Goal: Information Seeking & Learning: Learn about a topic

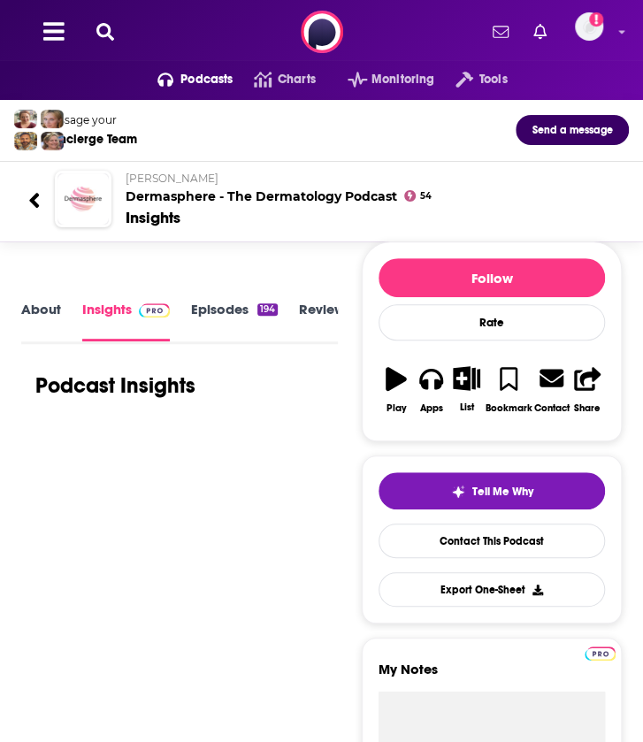
click at [107, 42] on button at bounding box center [105, 32] width 28 height 20
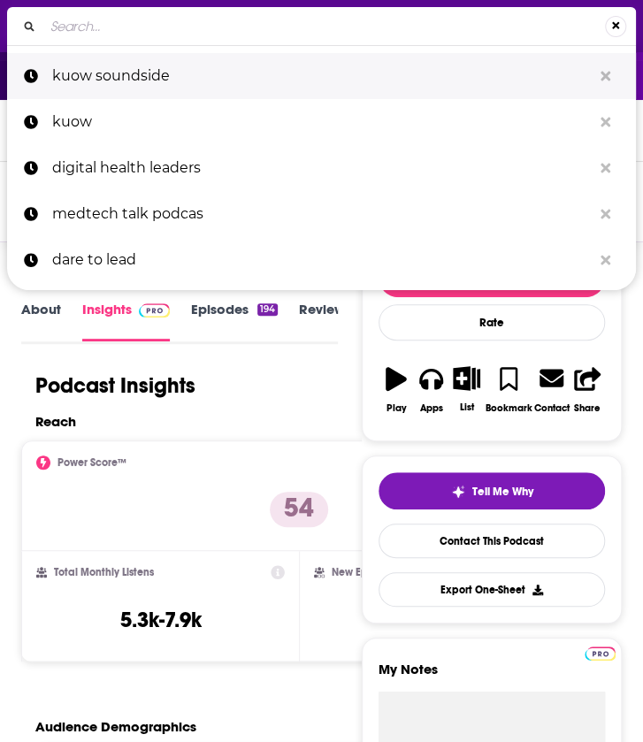
type input "neurology podcast [PERSON_NAME]"
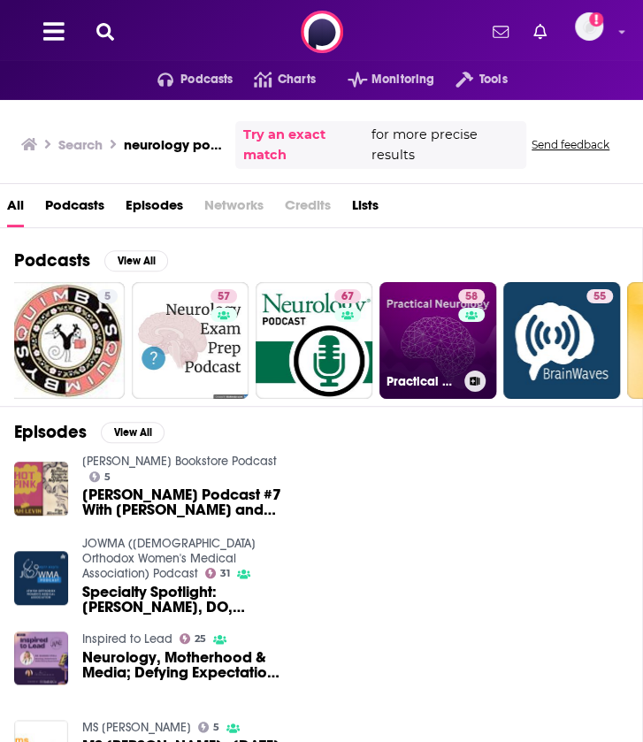
scroll to position [0, 16]
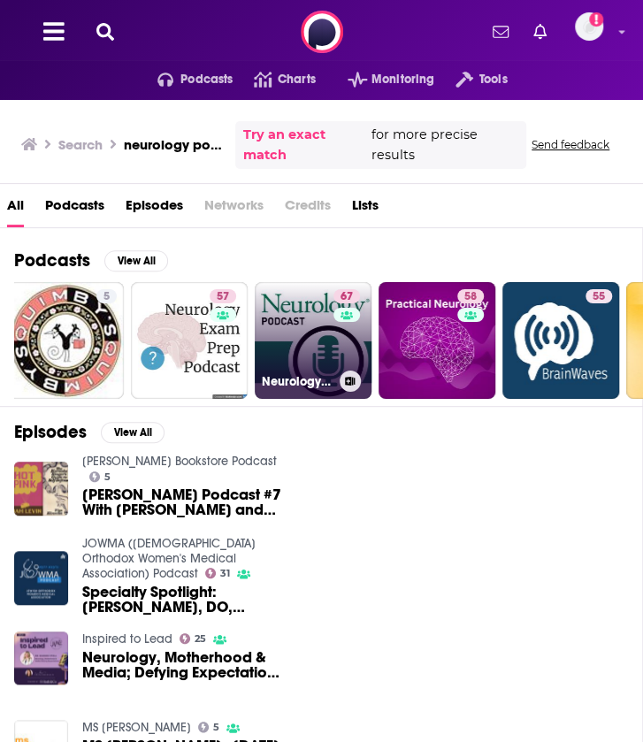
click at [306, 338] on link "67 Neurology® Podcast" at bounding box center [313, 340] width 117 height 117
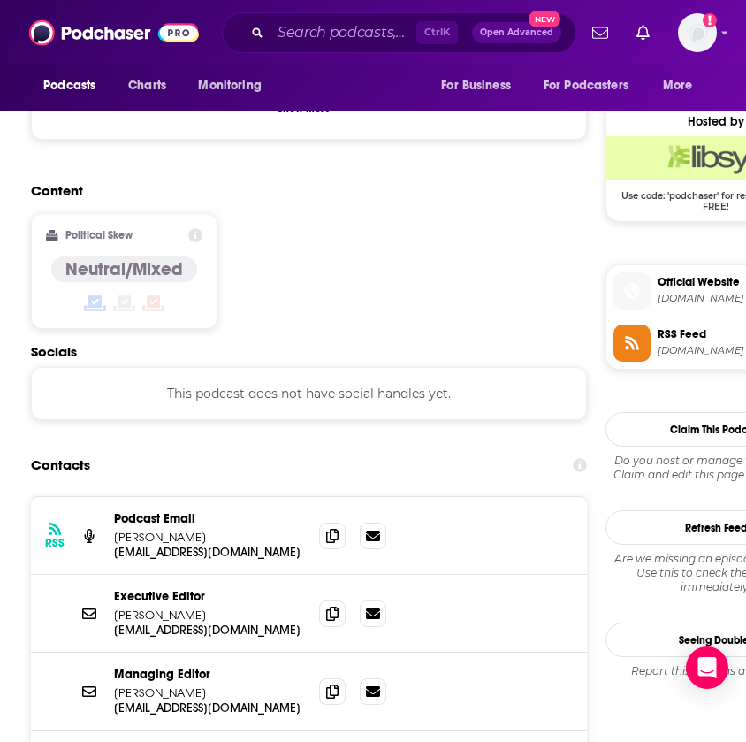
scroll to position [1362, 0]
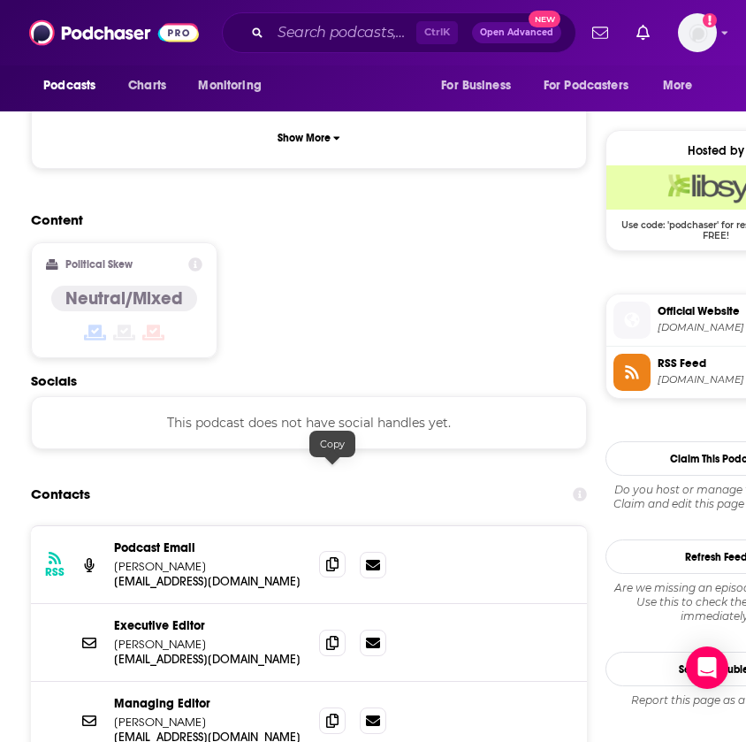
click at [336, 557] on icon at bounding box center [332, 564] width 12 height 14
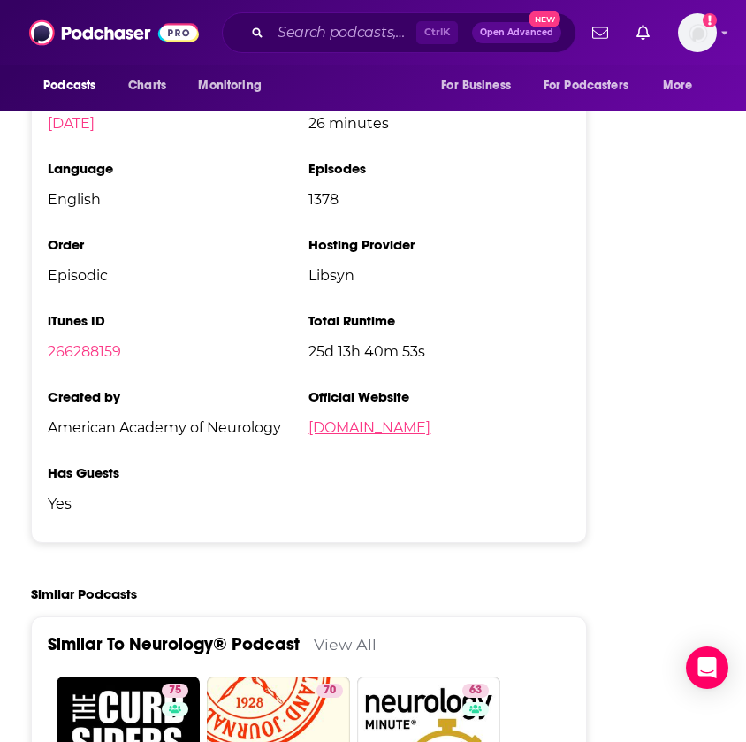
scroll to position [3879, 0]
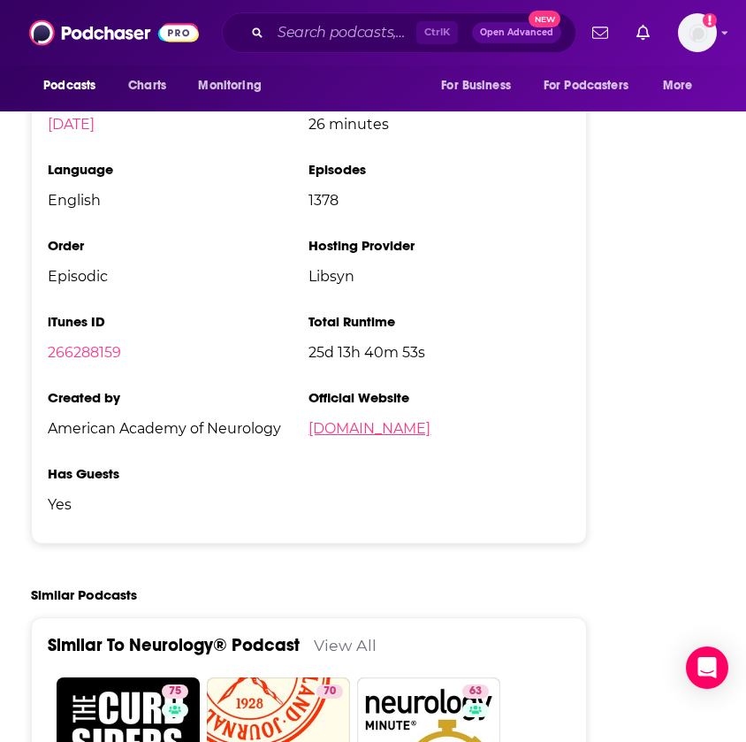
click at [345, 420] on link "[DOMAIN_NAME]" at bounding box center [370, 428] width 122 height 17
click at [374, 20] on input "Search podcasts, credits, & more..." at bounding box center [344, 33] width 146 height 28
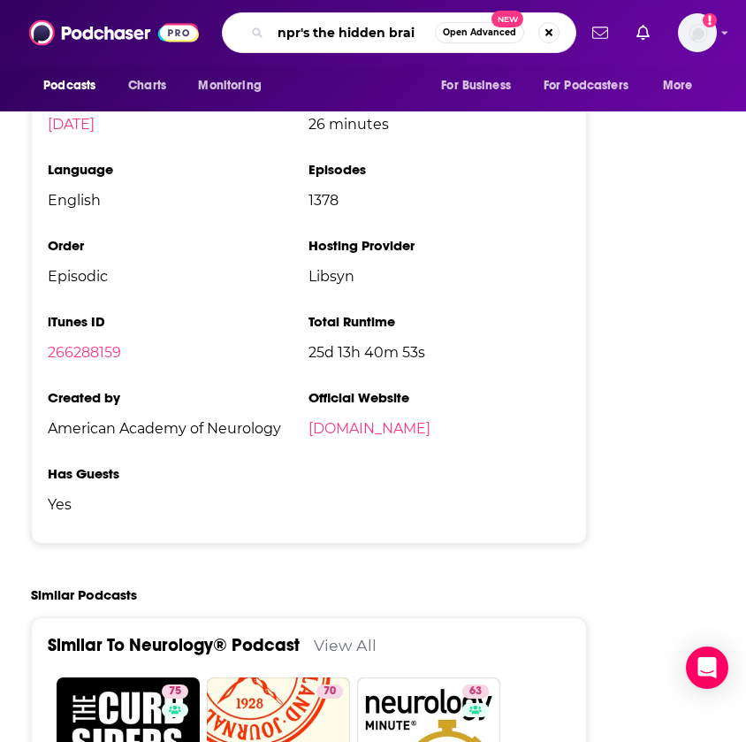
type input "npr's the hidden brain"
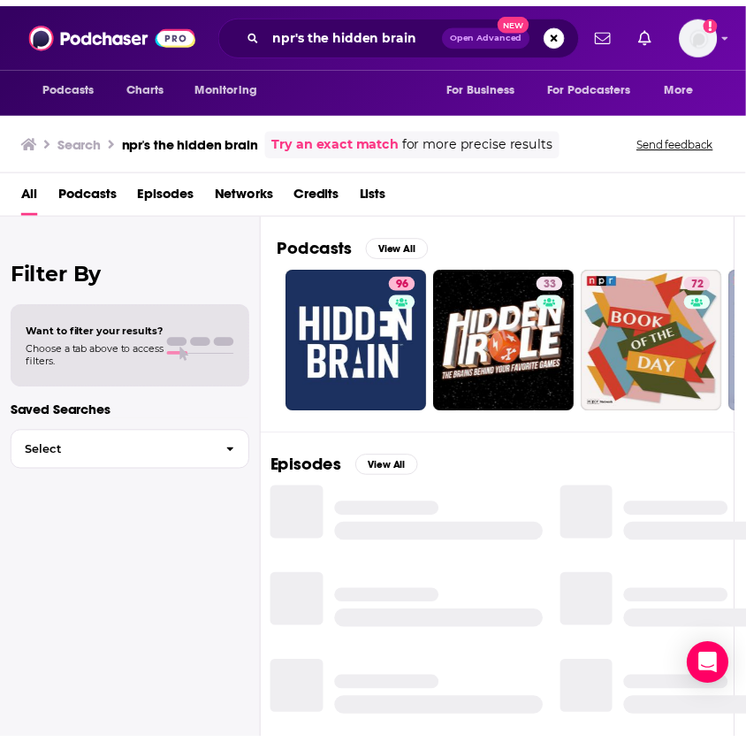
scroll to position [0, 12]
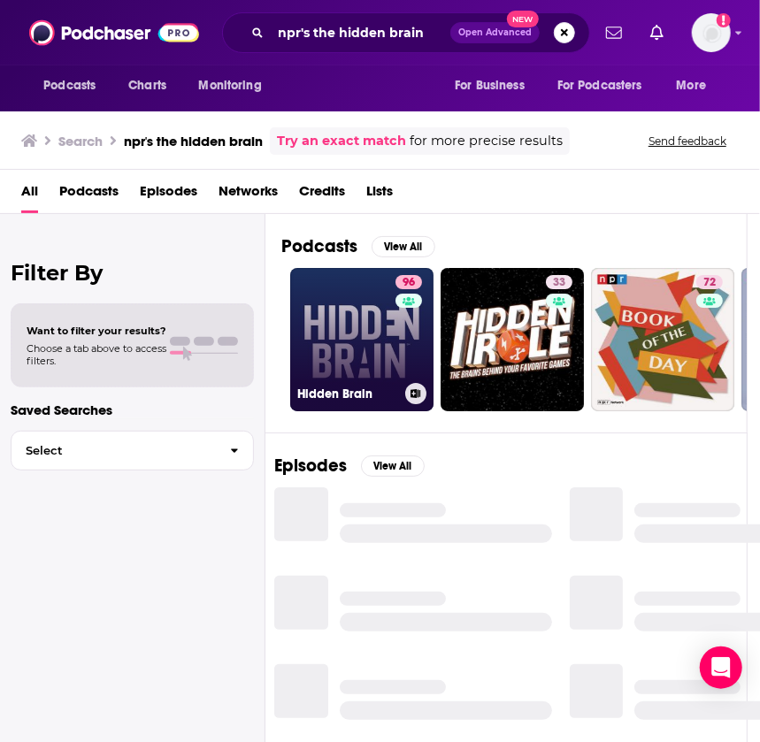
click at [354, 338] on link "96 Hidden Brain" at bounding box center [361, 339] width 143 height 143
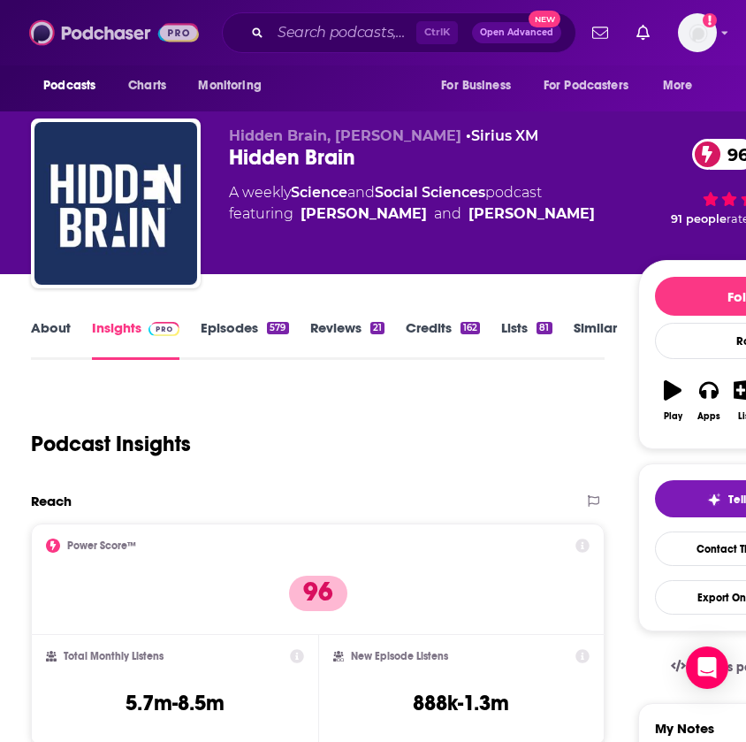
click at [199, 28] on img at bounding box center [114, 33] width 170 height 34
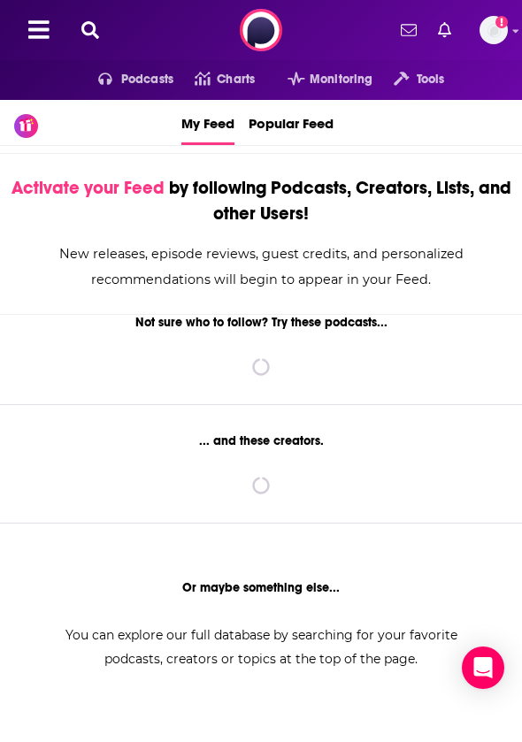
click at [93, 27] on icon at bounding box center [90, 30] width 18 height 18
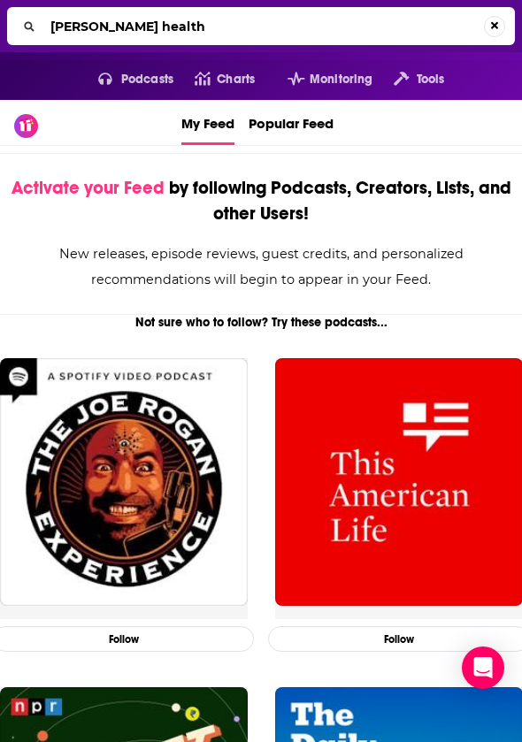
type input "[PERSON_NAME] health"
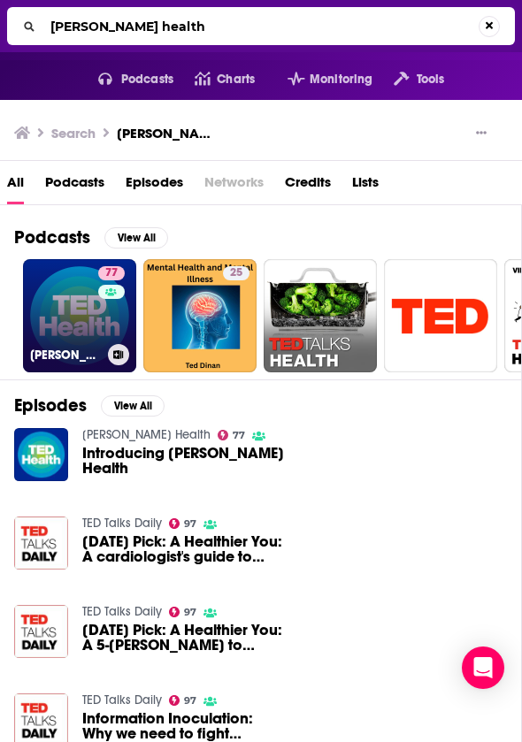
click at [126, 321] on div "77" at bounding box center [113, 305] width 31 height 78
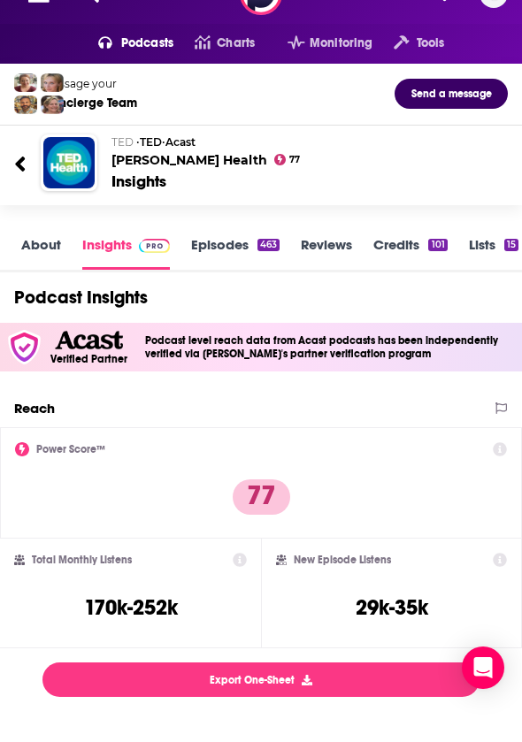
scroll to position [40, 0]
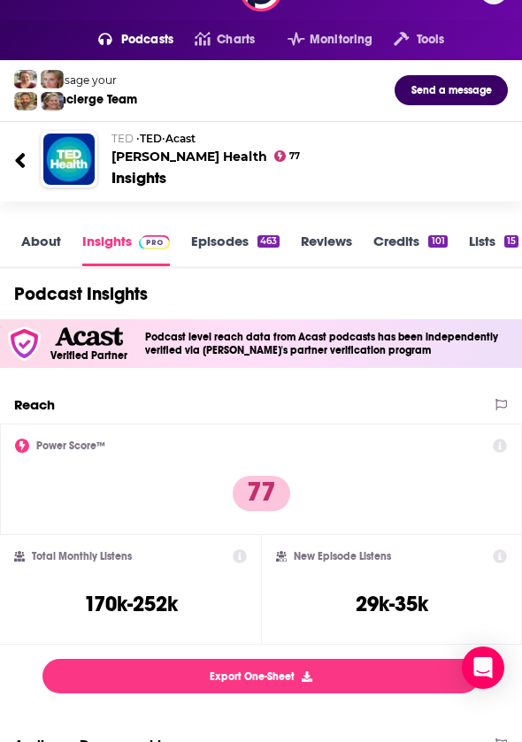
click at [27, 149] on div at bounding box center [27, 159] width 27 height 42
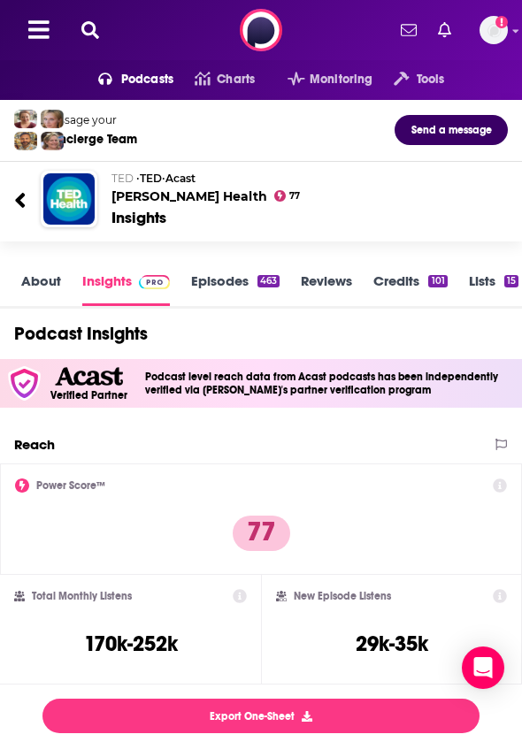
click at [81, 27] on icon at bounding box center [90, 30] width 18 height 18
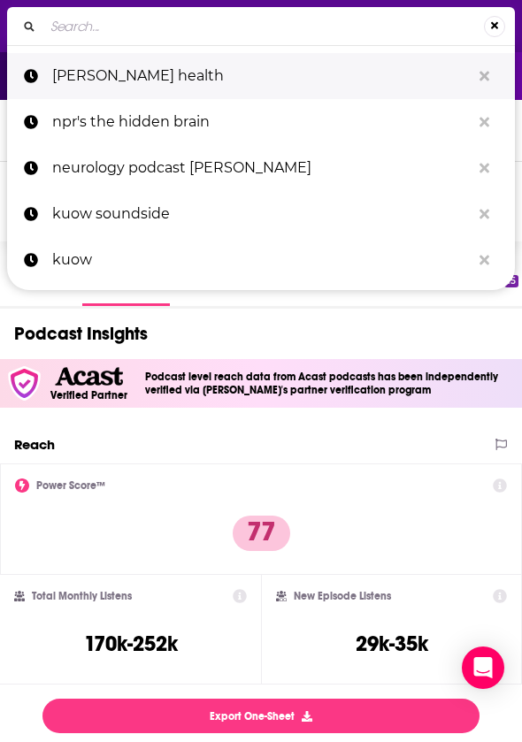
click at [113, 91] on p "[PERSON_NAME] health" at bounding box center [261, 76] width 418 height 46
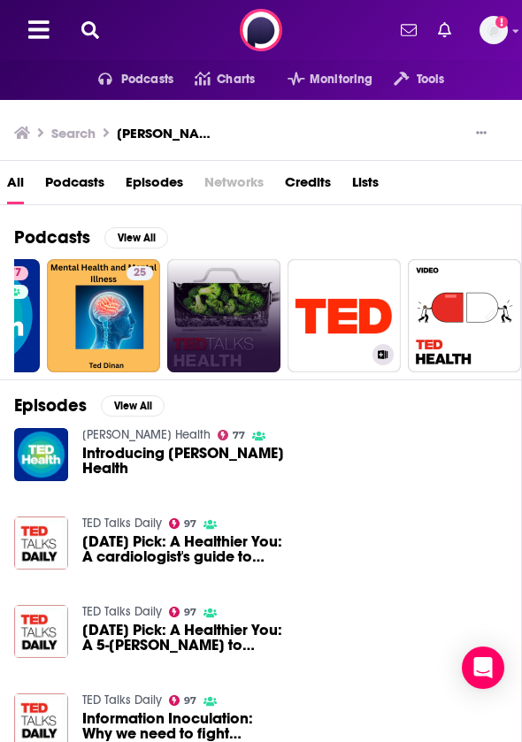
scroll to position [0, 103]
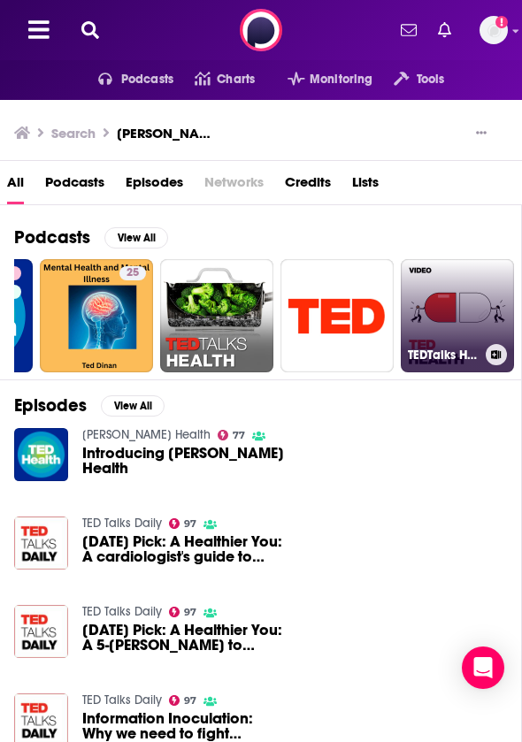
click at [423, 310] on link "TEDTalks Health" at bounding box center [457, 315] width 113 height 113
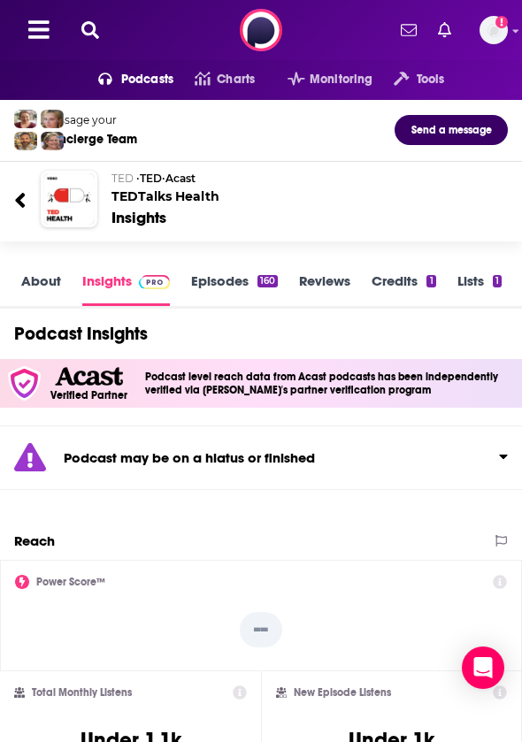
click at [23, 192] on icon at bounding box center [20, 200] width 12 height 24
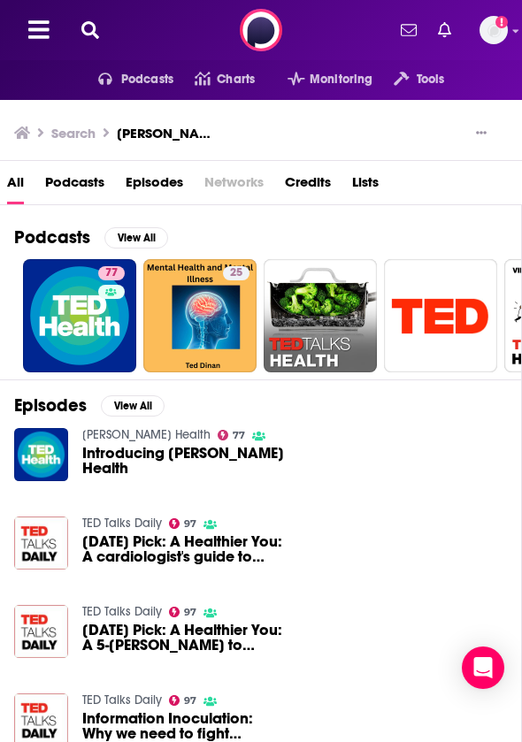
click at [120, 461] on span "Introducing [PERSON_NAME] Health" at bounding box center [183, 461] width 202 height 30
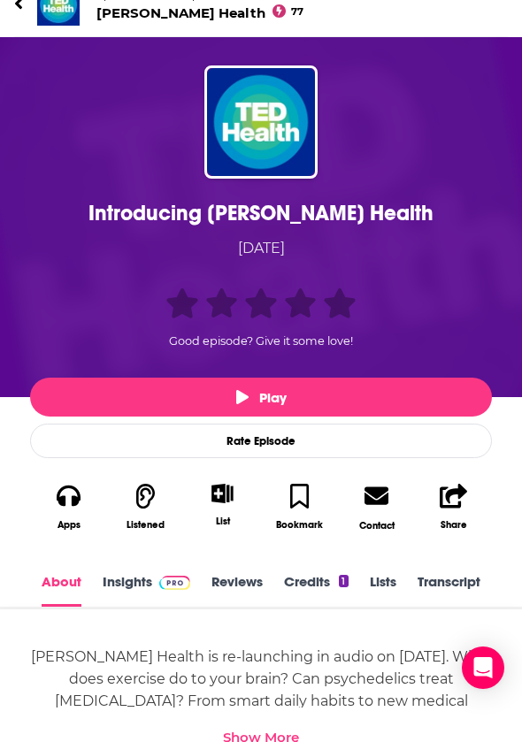
scroll to position [130, 0]
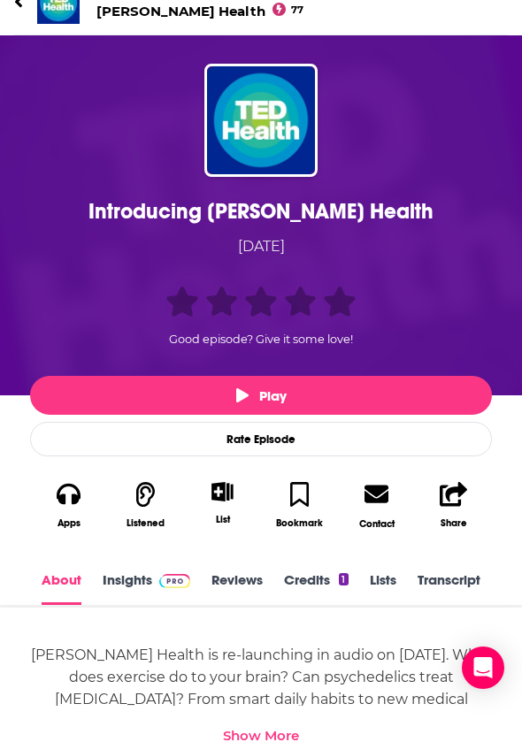
click at [152, 581] on span at bounding box center [171, 579] width 38 height 17
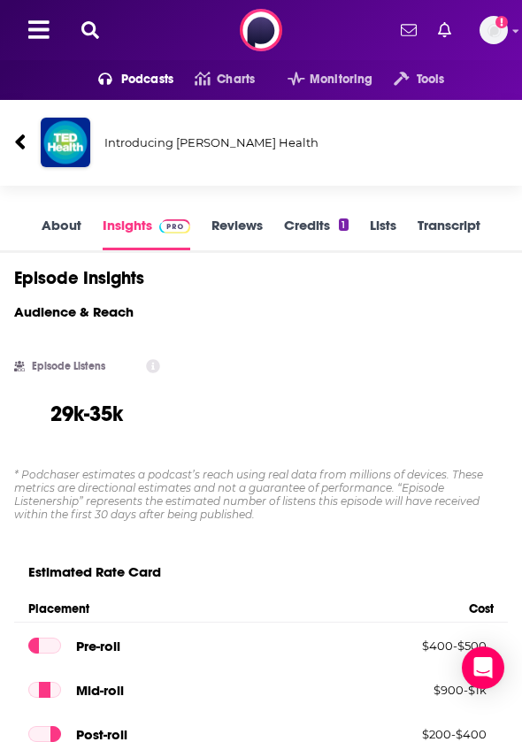
click at [90, 26] on icon at bounding box center [90, 30] width 18 height 18
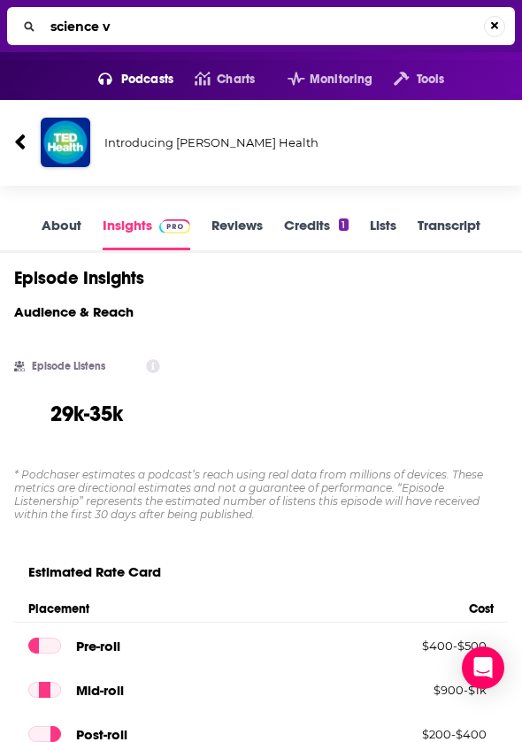
type input "science vs"
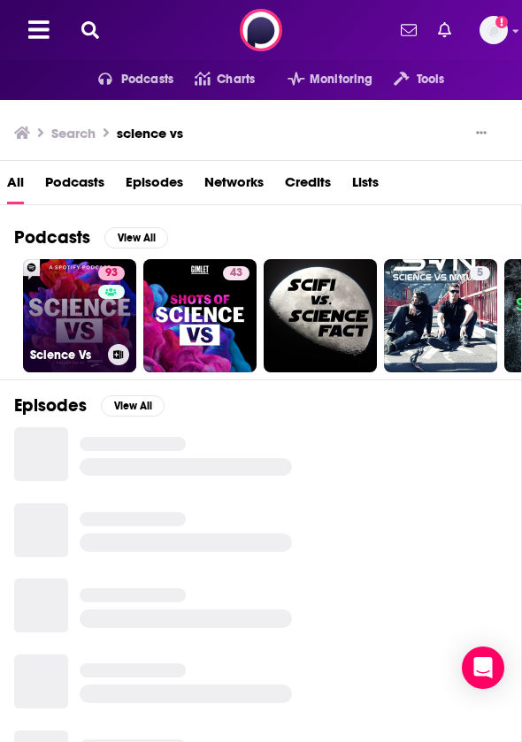
click at [88, 317] on link "93 Science Vs" at bounding box center [79, 315] width 113 height 113
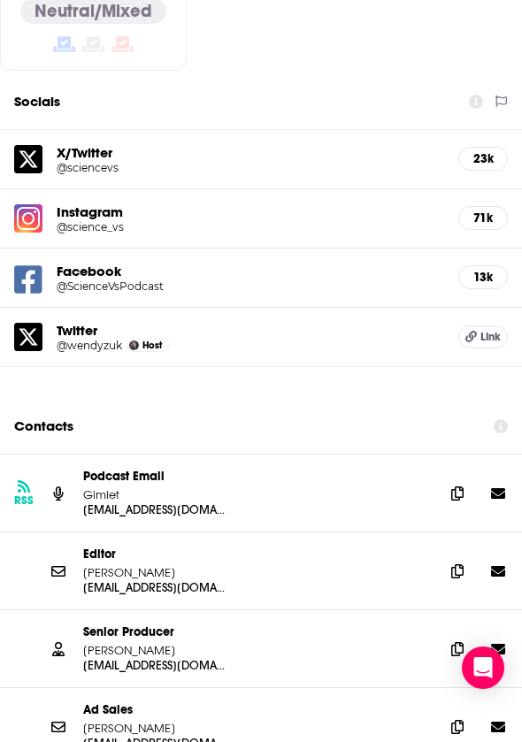
scroll to position [1909, 0]
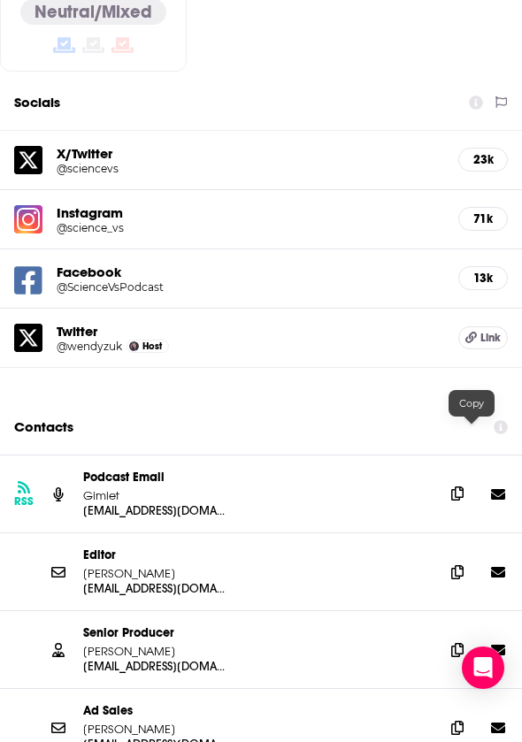
click at [463, 486] on icon at bounding box center [457, 493] width 12 height 14
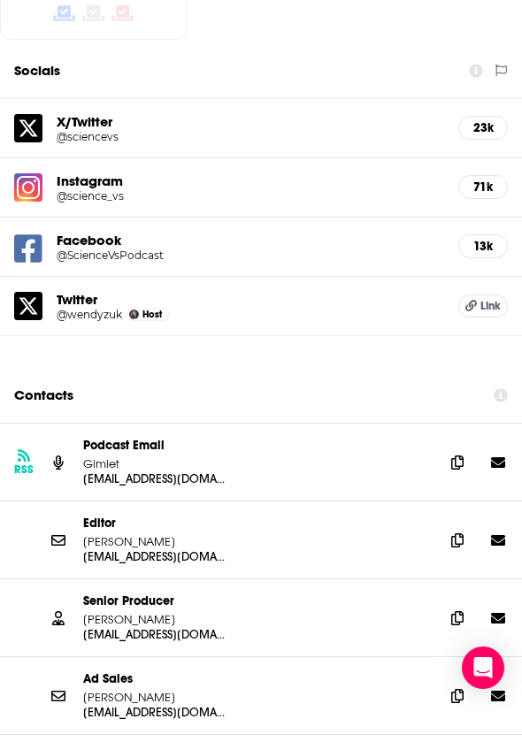
scroll to position [1628, 0]
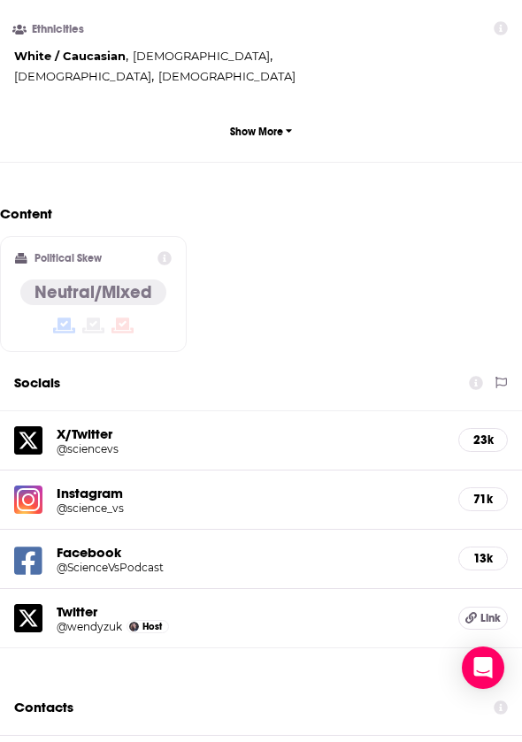
click at [283, 471] on div "Instagram @science_vs 71k" at bounding box center [261, 500] width 522 height 59
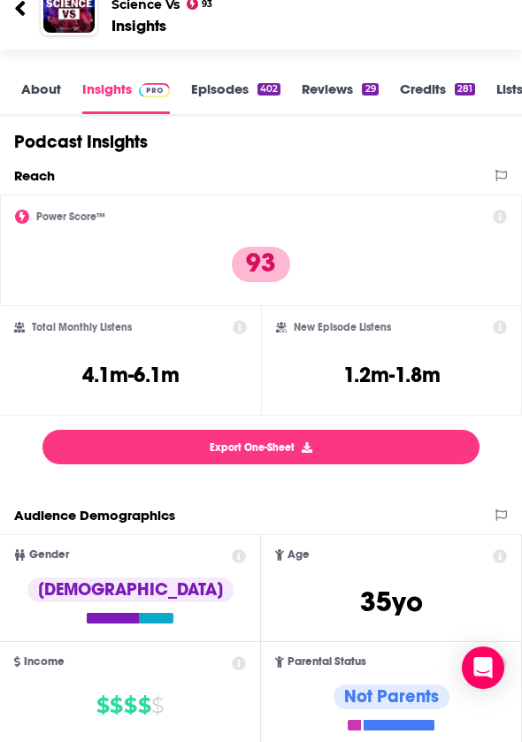
scroll to position [0, 0]
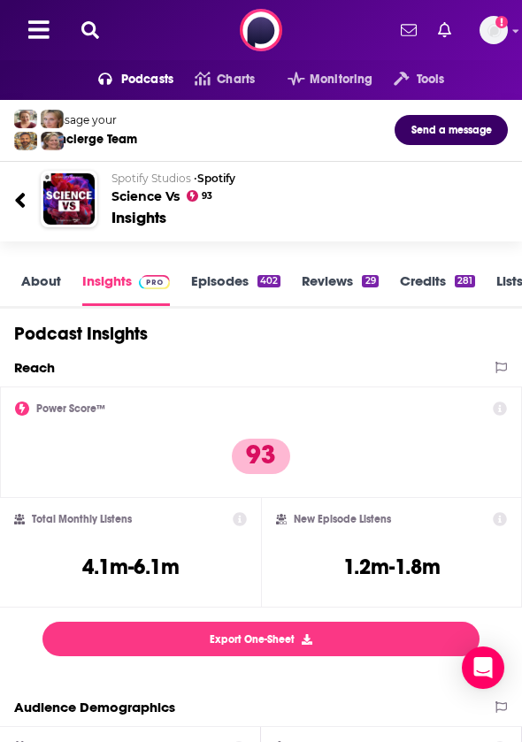
click at [88, 31] on icon at bounding box center [90, 30] width 18 height 18
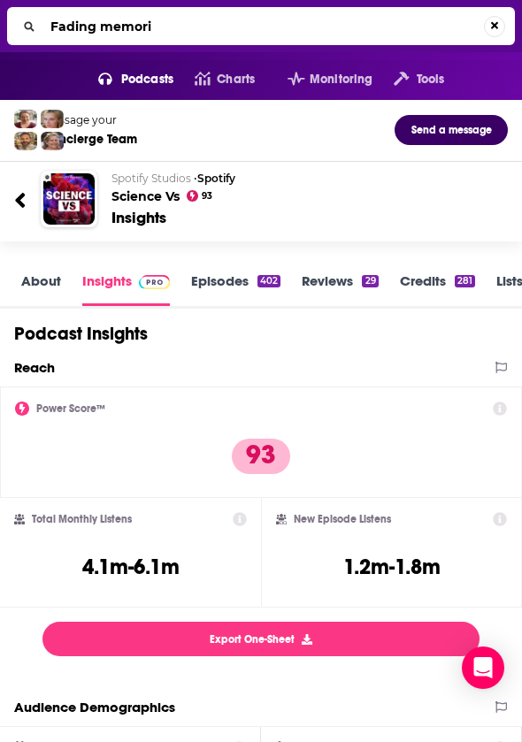
type input "Fading memorie"
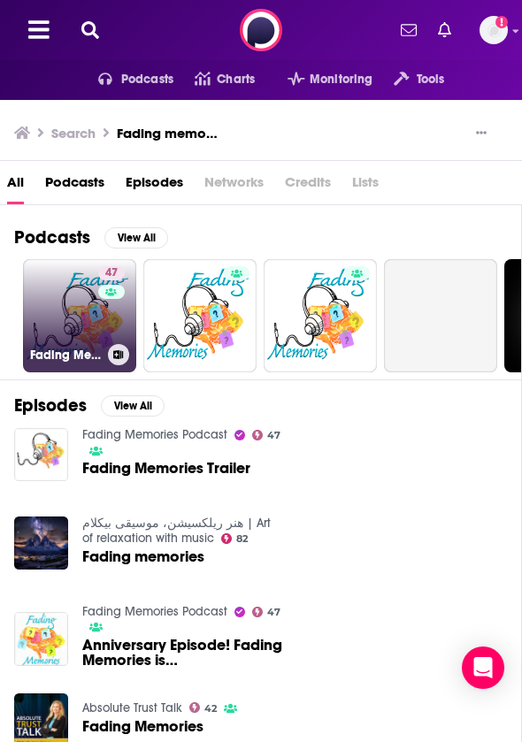
click at [101, 330] on div "47" at bounding box center [113, 305] width 31 height 78
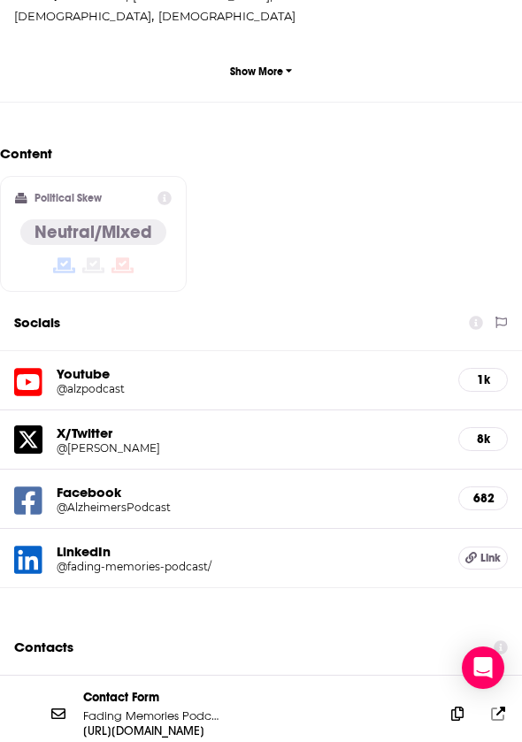
scroll to position [1854, 0]
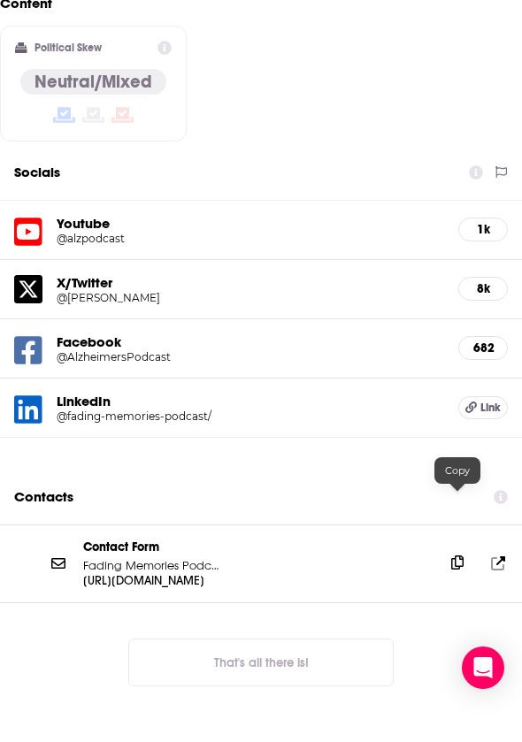
click at [447, 549] on span at bounding box center [457, 562] width 27 height 27
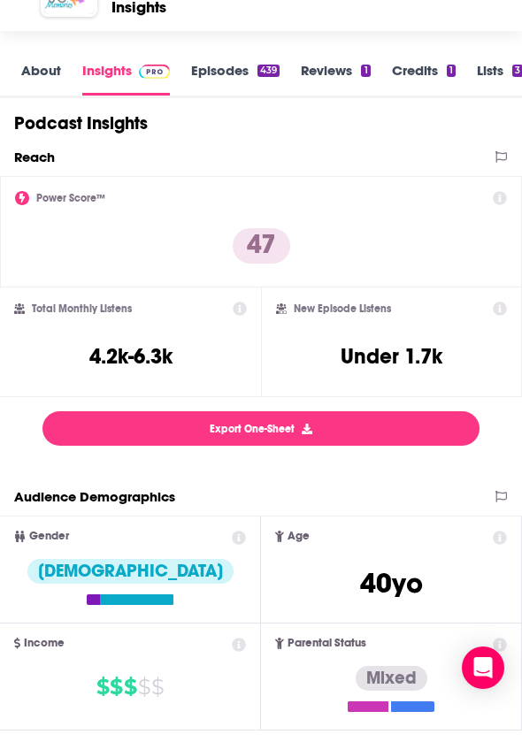
scroll to position [0, 0]
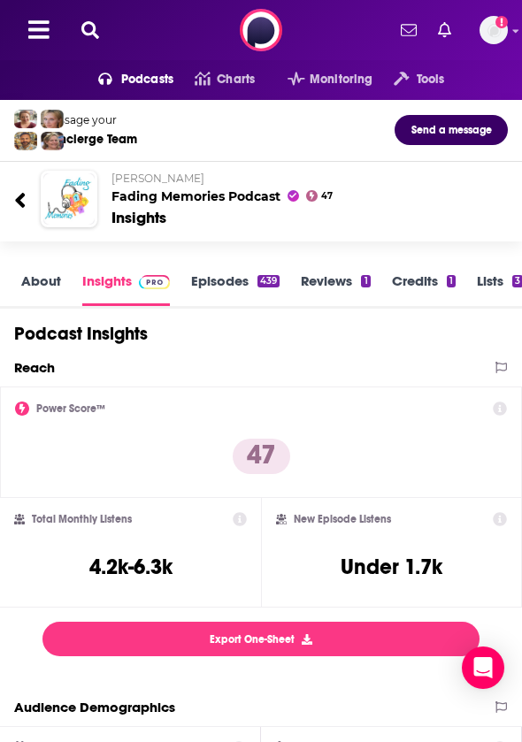
click at [209, 287] on link "Episodes 439" at bounding box center [235, 289] width 88 height 34
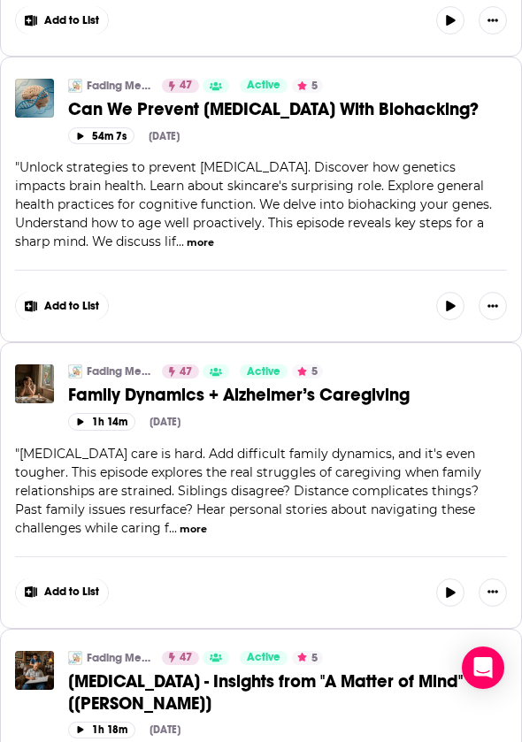
scroll to position [1540, 0]
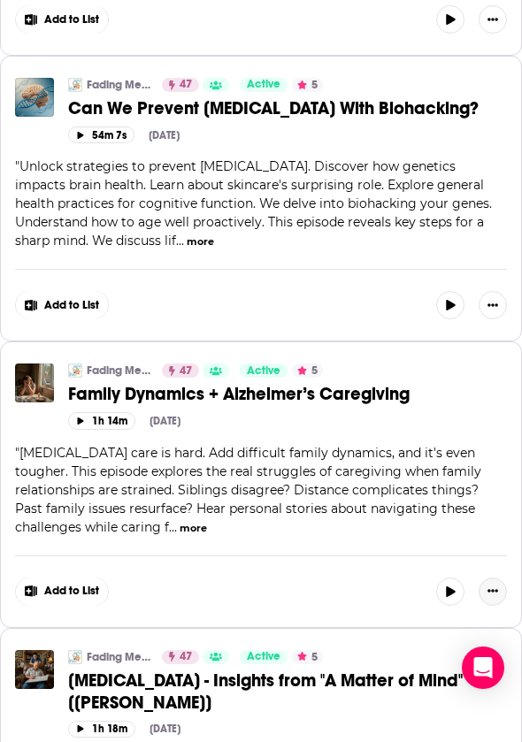
click at [497, 578] on button "Show More Button" at bounding box center [492, 592] width 28 height 28
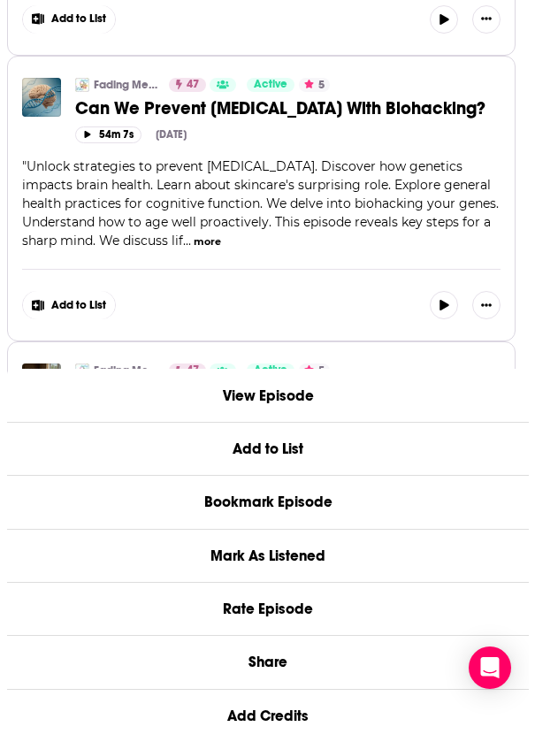
scroll to position [0, 0]
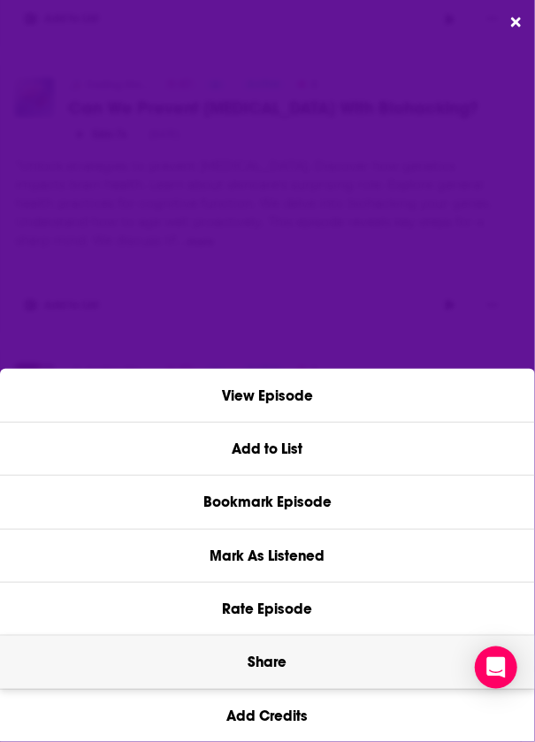
click at [268, 650] on button "Share" at bounding box center [267, 662] width 535 height 52
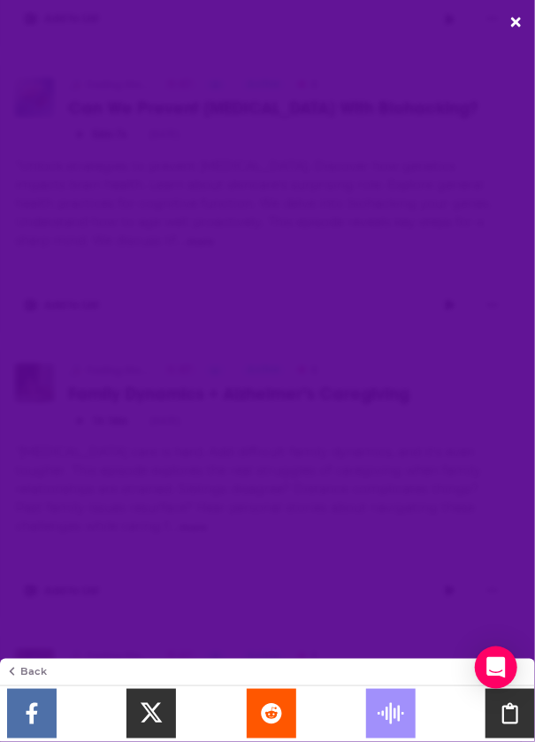
click at [497, 717] on icon "Podchaser Dialog" at bounding box center [511, 713] width 50 height 21
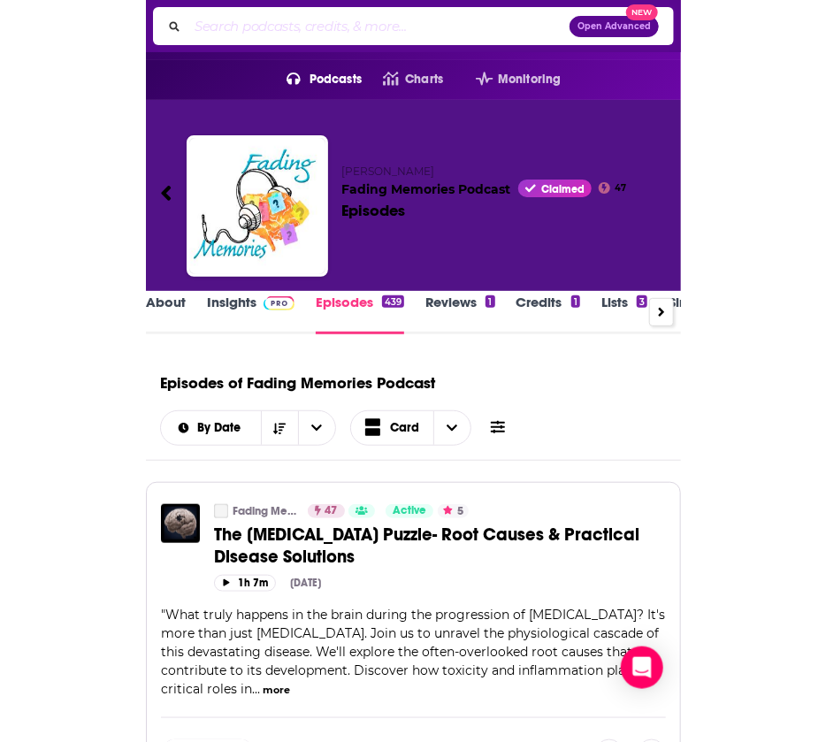
scroll to position [2170, 0]
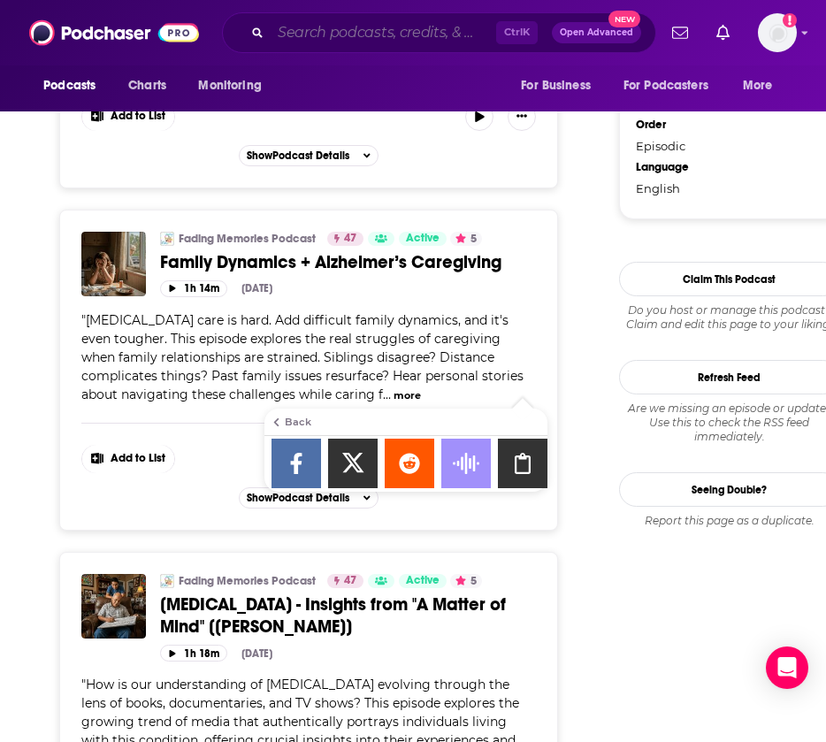
click at [335, 39] on input "Search podcasts, credits, & more..." at bounding box center [384, 33] width 226 height 28
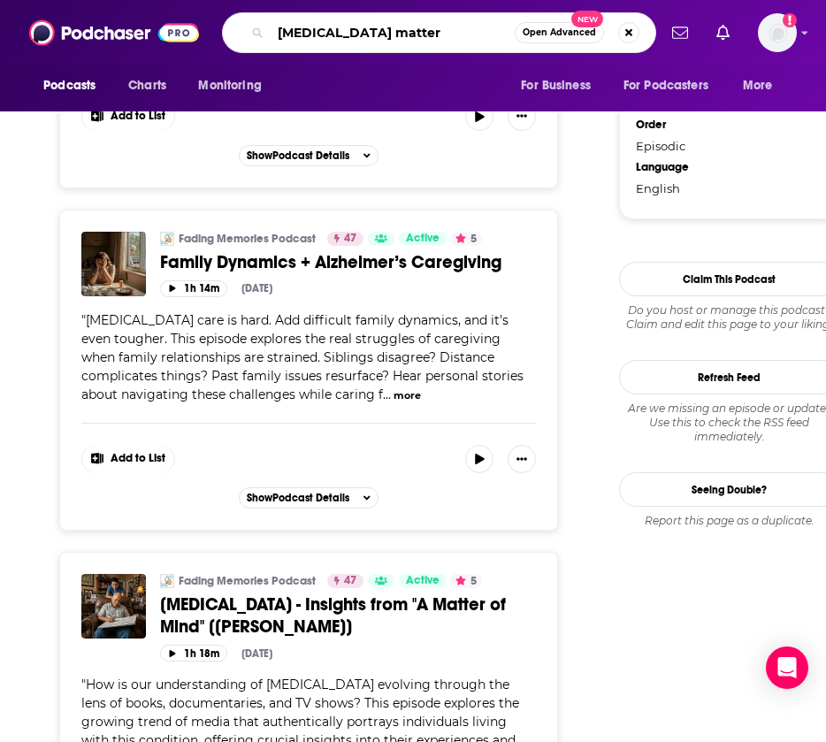
type input "[MEDICAL_DATA] matters"
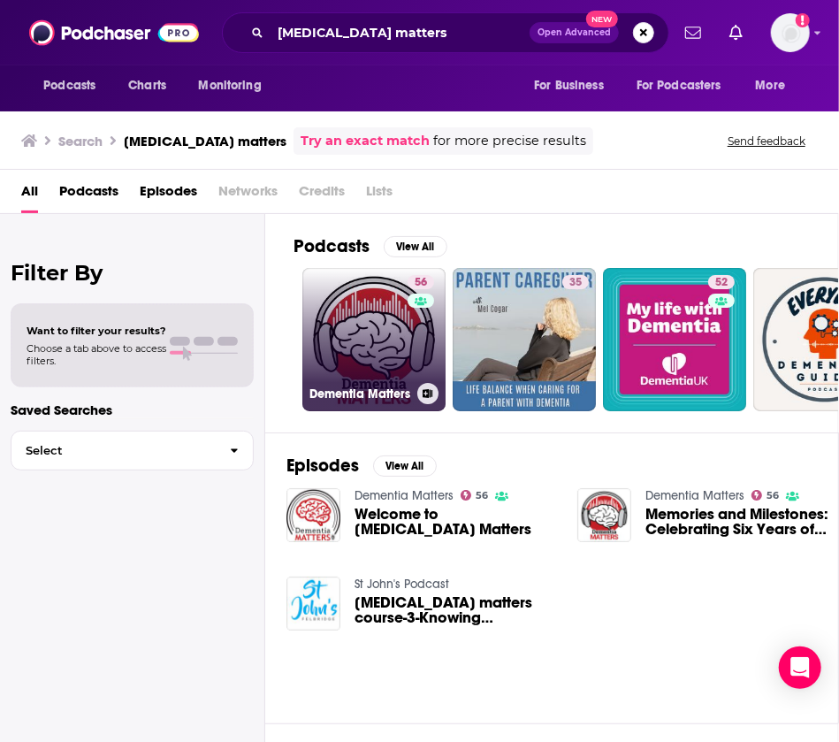
click at [373, 338] on link "56 [MEDICAL_DATA] Matters" at bounding box center [373, 339] width 143 height 143
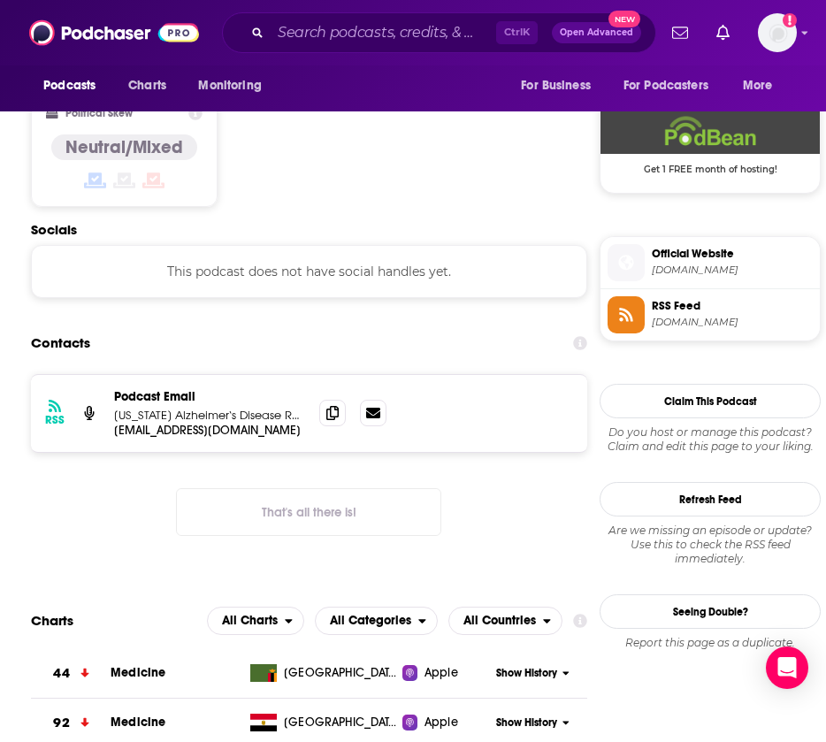
scroll to position [1419, 0]
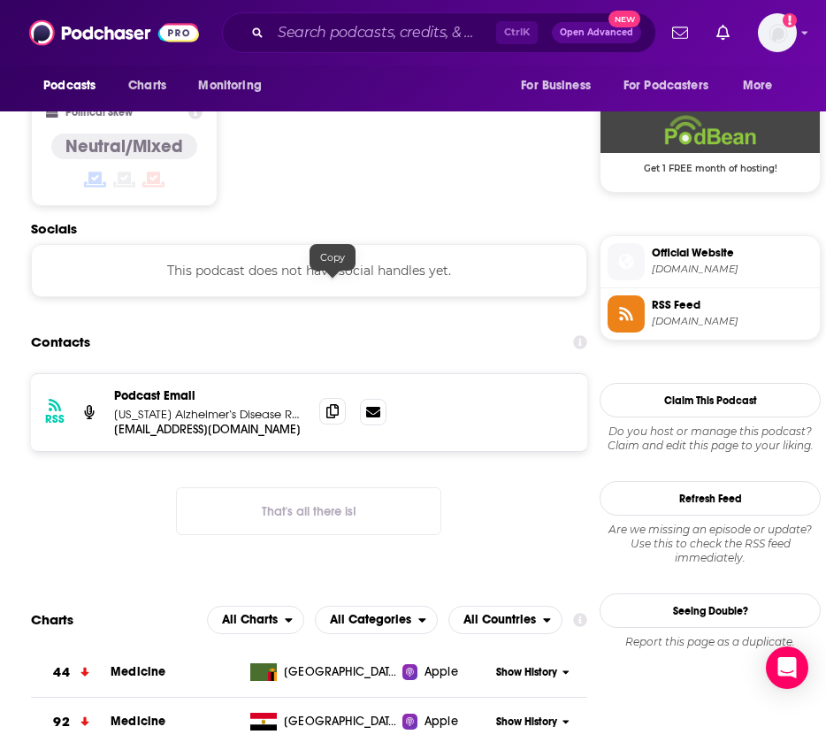
click at [333, 404] on icon at bounding box center [332, 411] width 12 height 14
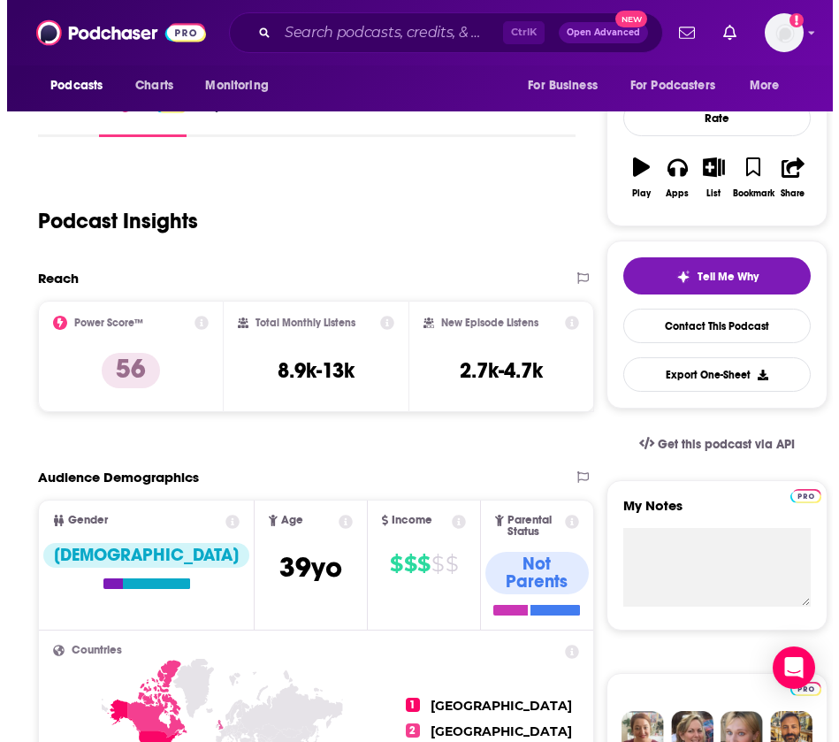
scroll to position [0, 0]
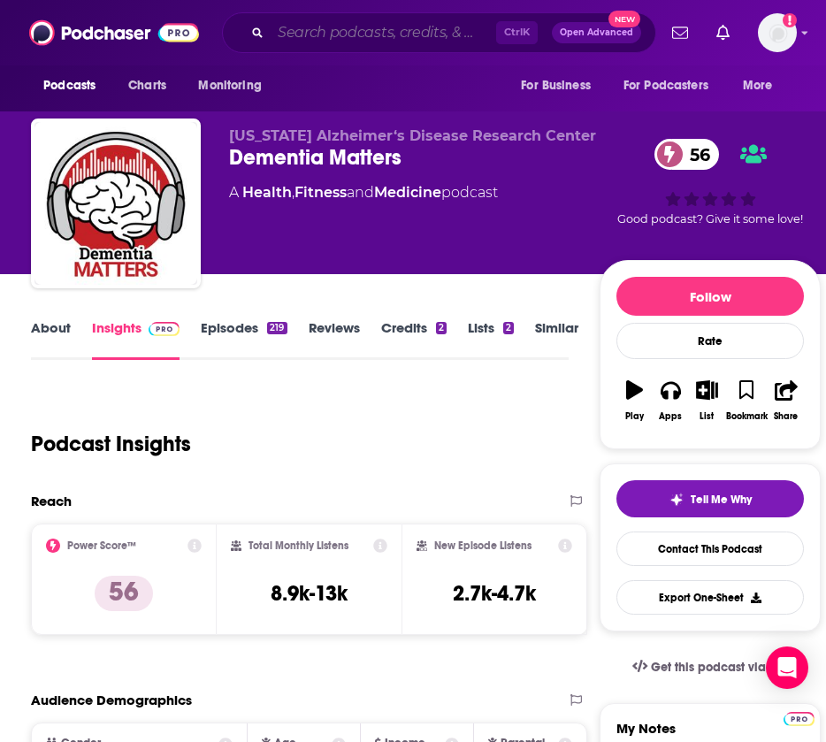
click at [340, 34] on input "Search podcasts, credits, & more..." at bounding box center [384, 33] width 226 height 28
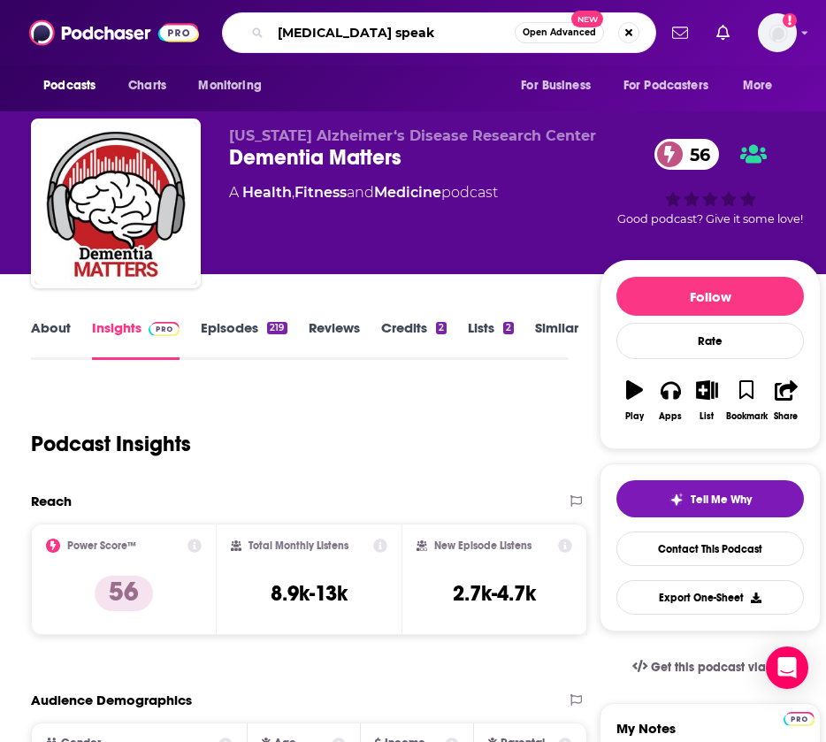
type input "[MEDICAL_DATA] speaks"
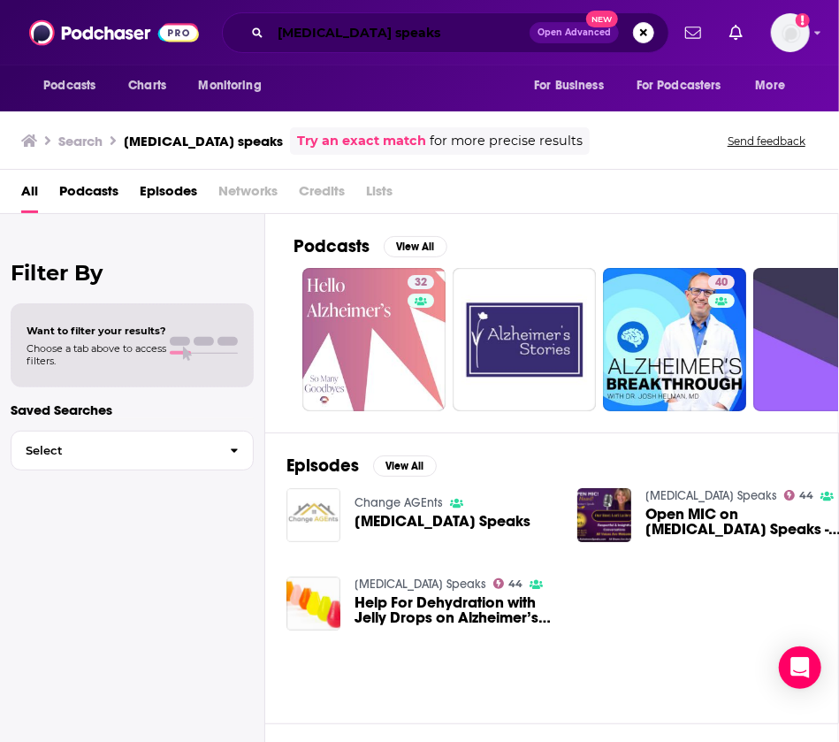
click at [411, 36] on input "[MEDICAL_DATA] speaks" at bounding box center [400, 33] width 259 height 28
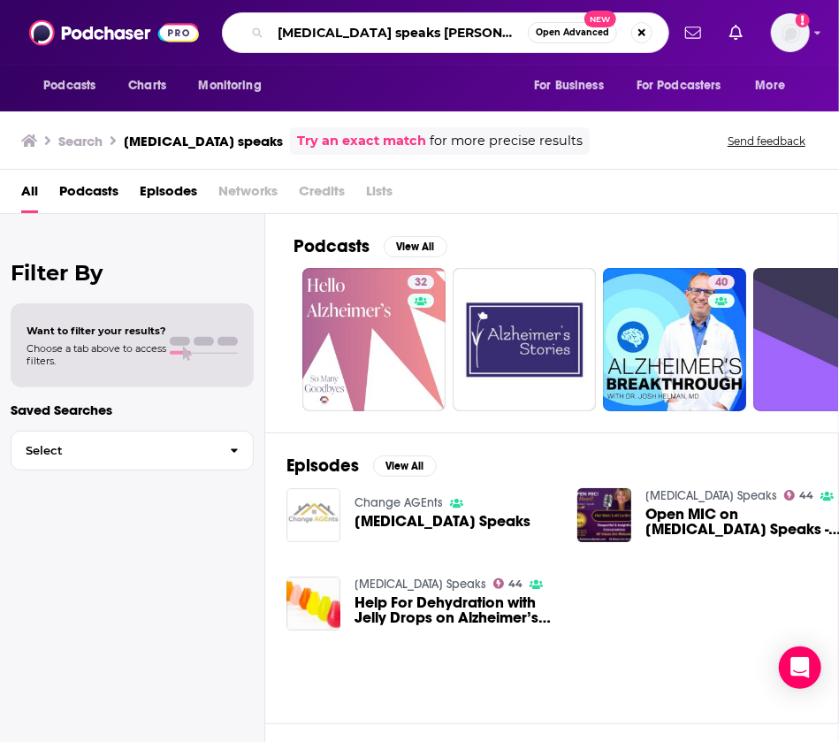
type input "[MEDICAL_DATA] speaks [PERSON_NAME]"
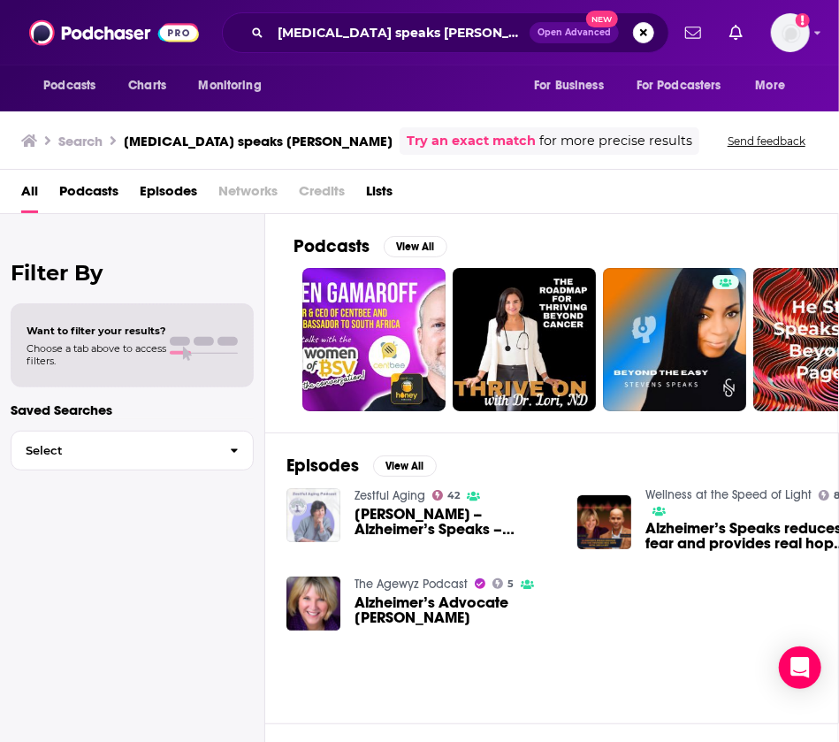
click at [327, 516] on img "Lori La Bey -- Alzheimer’s Speaks – Shifting Dementia Care from Crisis to Comfo…" at bounding box center [314, 515] width 54 height 54
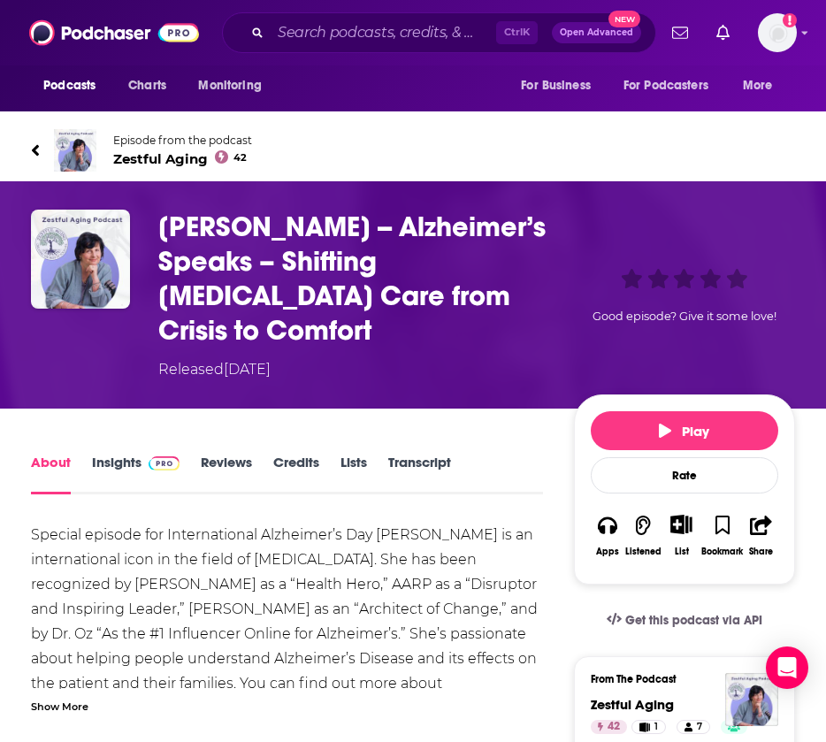
click at [116, 454] on link "Insights" at bounding box center [136, 474] width 88 height 41
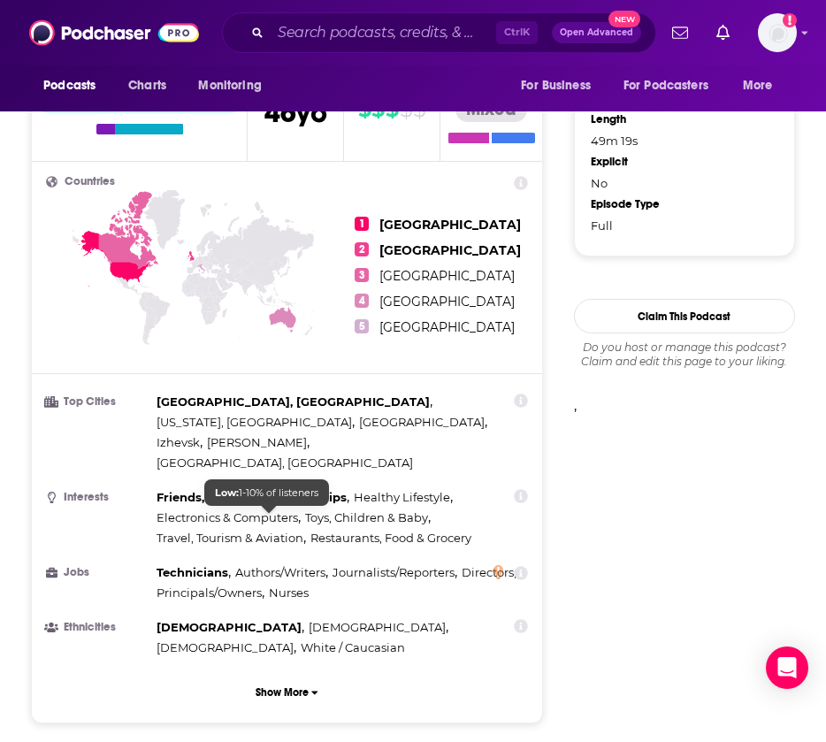
scroll to position [1783, 0]
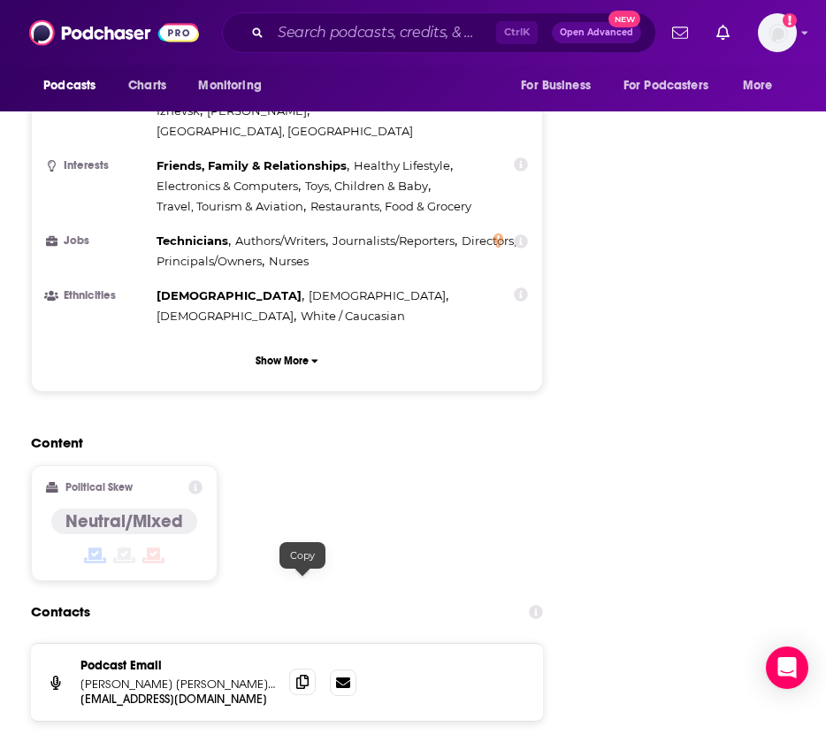
click at [299, 675] on icon at bounding box center [302, 682] width 12 height 14
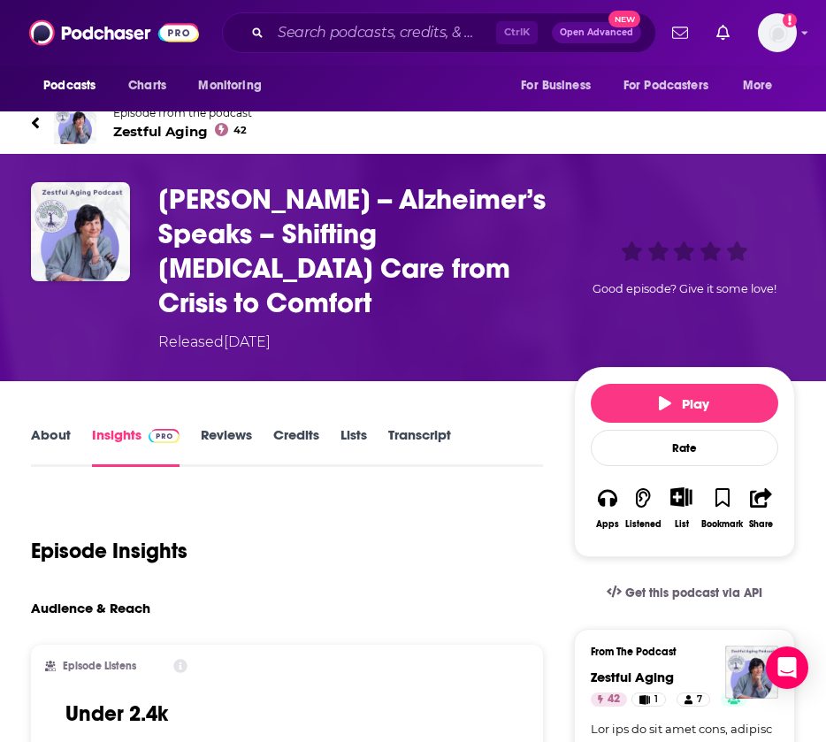
scroll to position [0, 0]
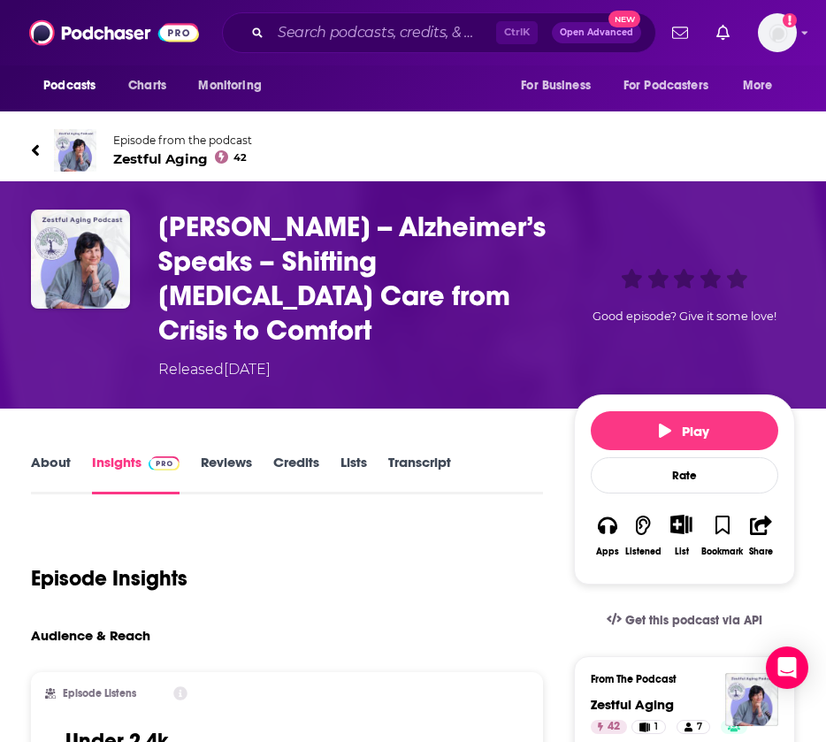
click at [269, 31] on div "Ctrl K Open Advanced New" at bounding box center [439, 32] width 434 height 41
click at [290, 32] on input "Search podcasts, credits, & more..." at bounding box center [384, 33] width 226 height 28
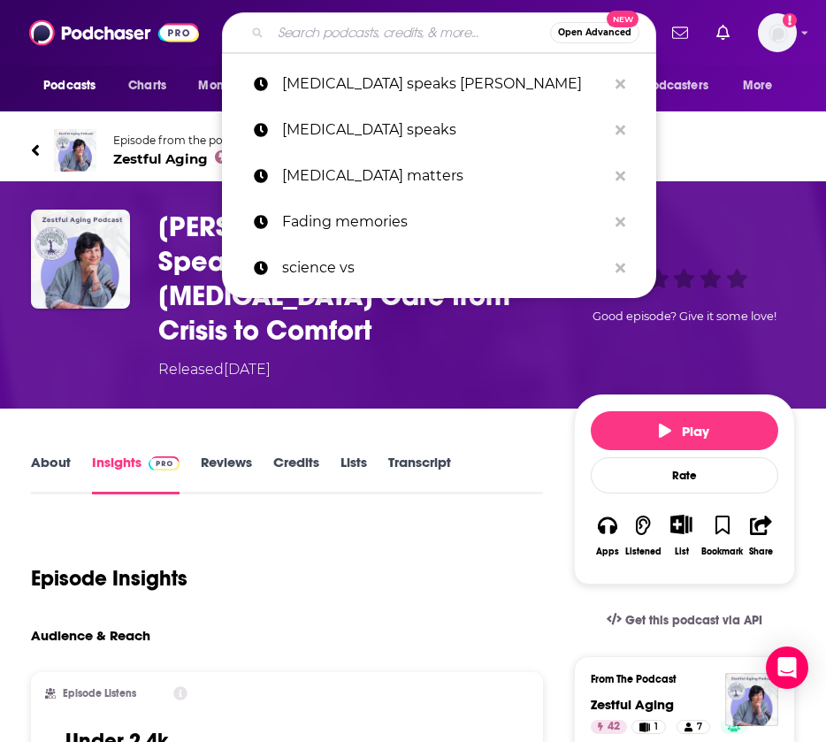
paste input "Caregiver Calm: The [MEDICAL_DATA] Support Blueprint"
type input "Caregiver Calm: The [MEDICAL_DATA] Support Blueprint"
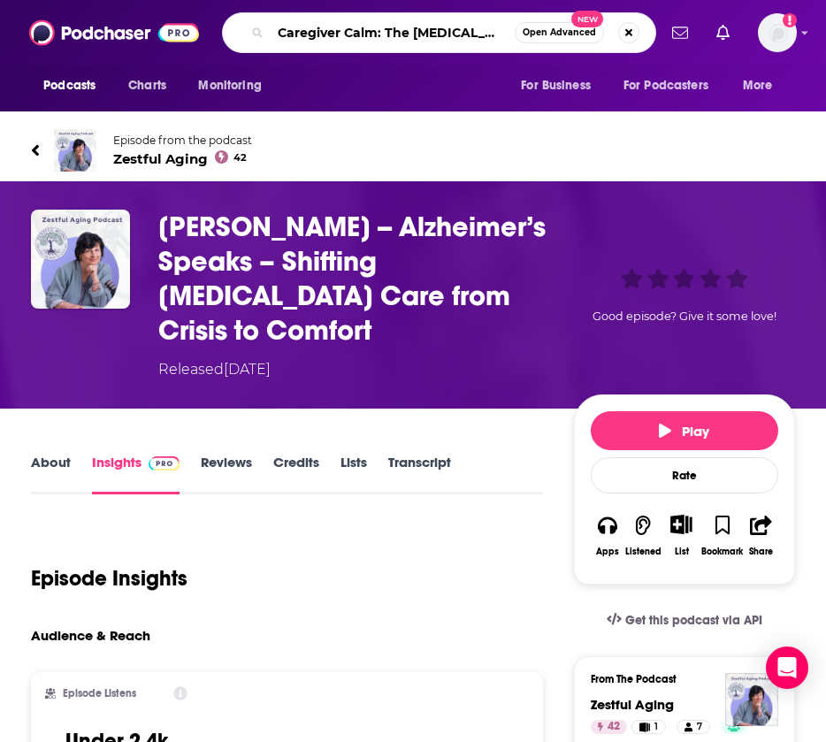
scroll to position [0, 88]
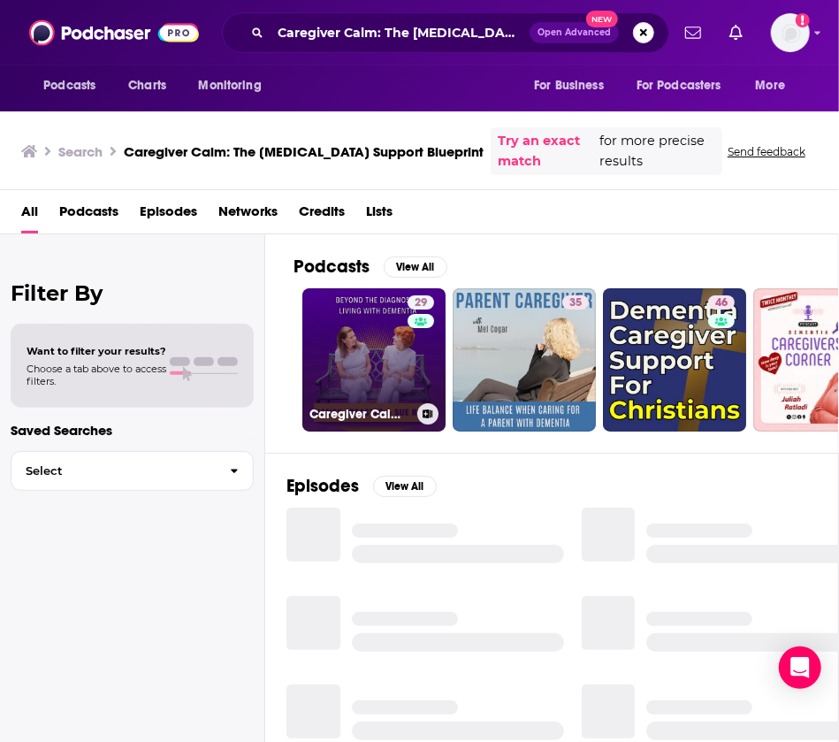
click at [396, 355] on link "29 Caregiver Calm: The [MEDICAL_DATA] Support Blueprint" at bounding box center [373, 359] width 143 height 143
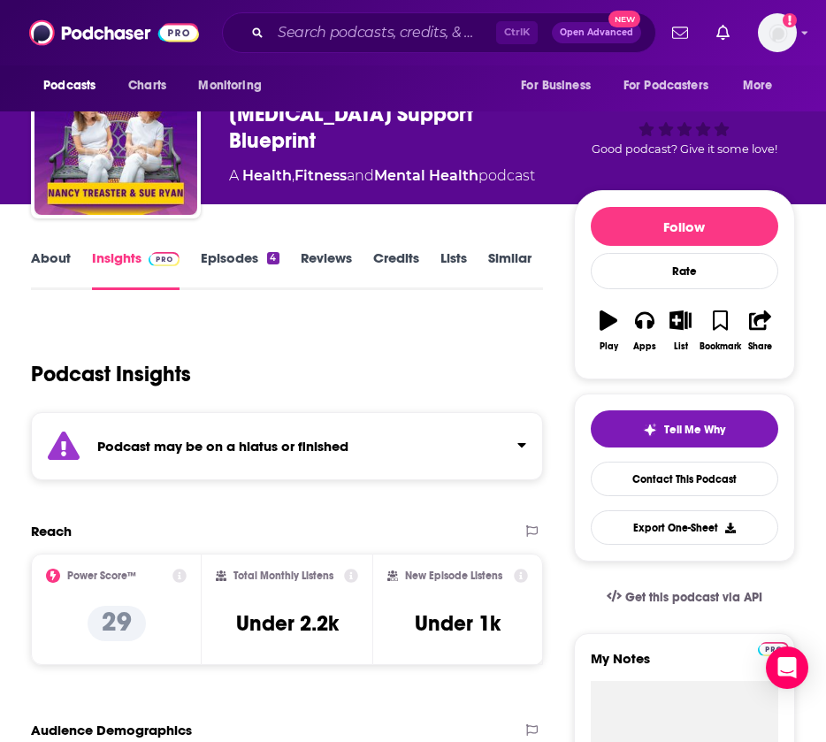
scroll to position [71, 0]
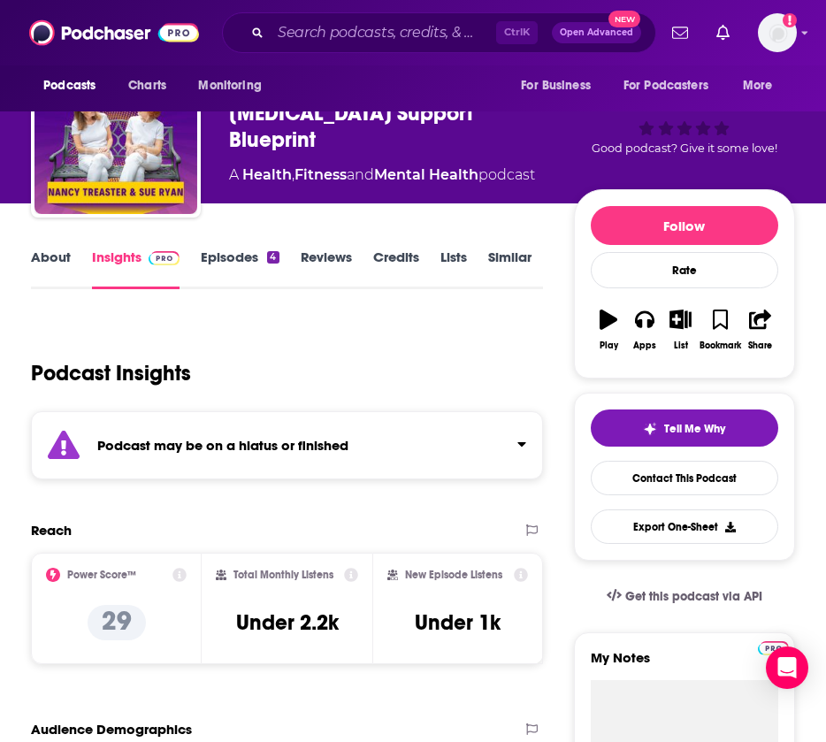
click at [242, 272] on link "Episodes 4" at bounding box center [240, 269] width 78 height 41
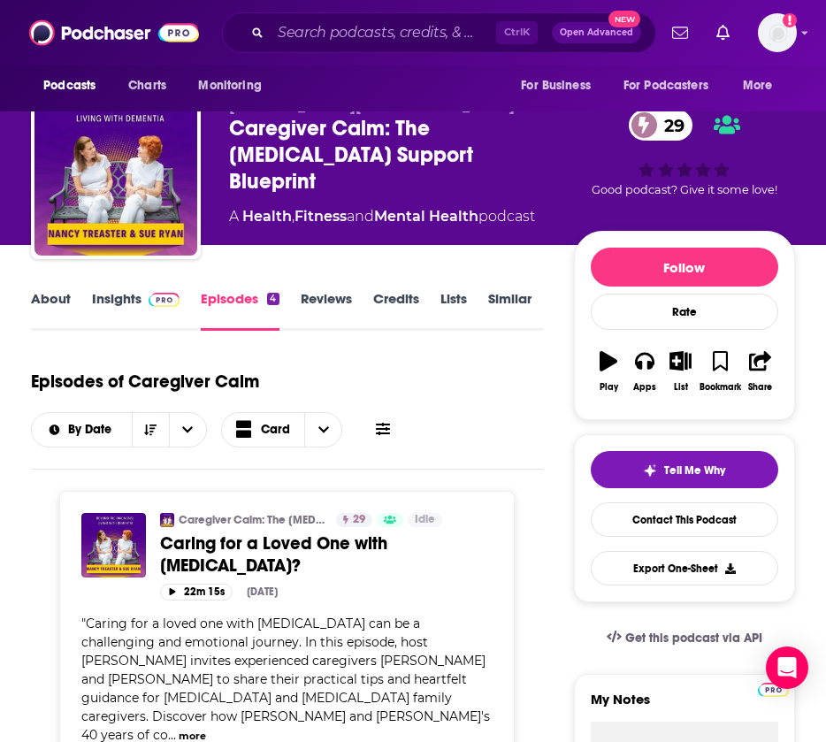
scroll to position [21, 0]
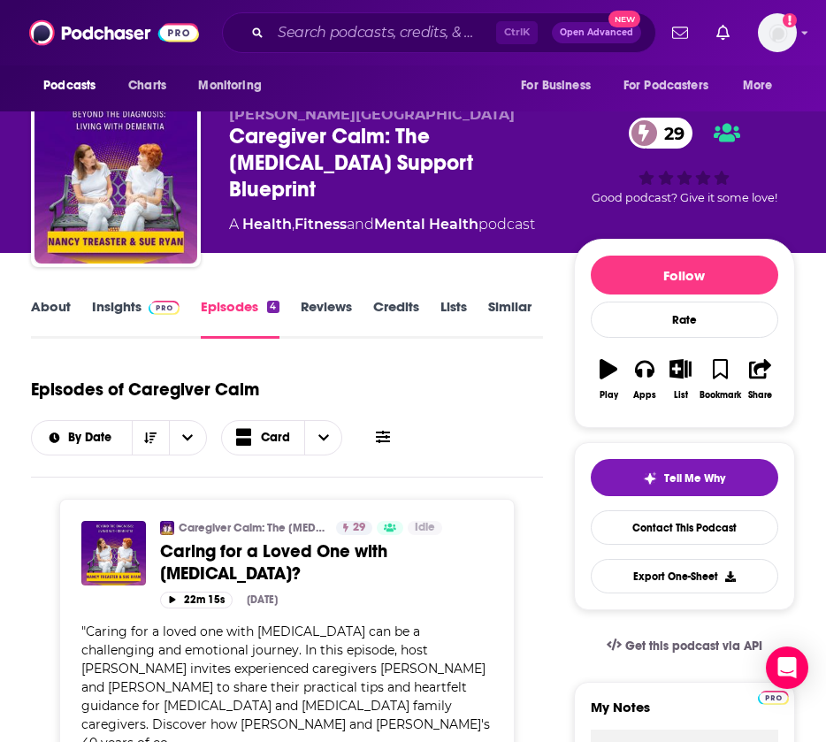
click at [119, 312] on link "Insights" at bounding box center [136, 318] width 88 height 41
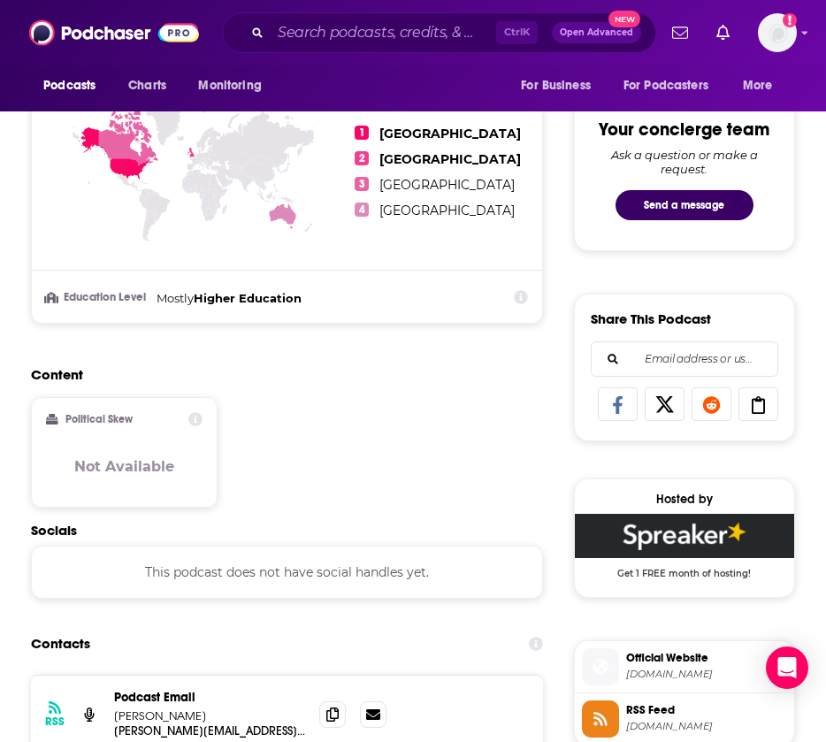
scroll to position [1129, 0]
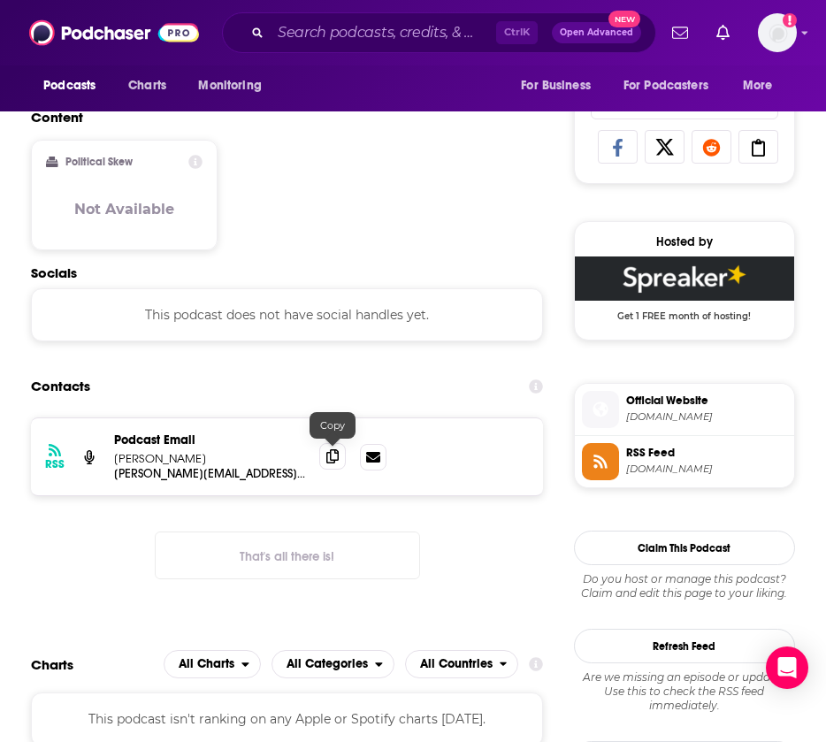
click at [330, 461] on icon at bounding box center [332, 456] width 12 height 14
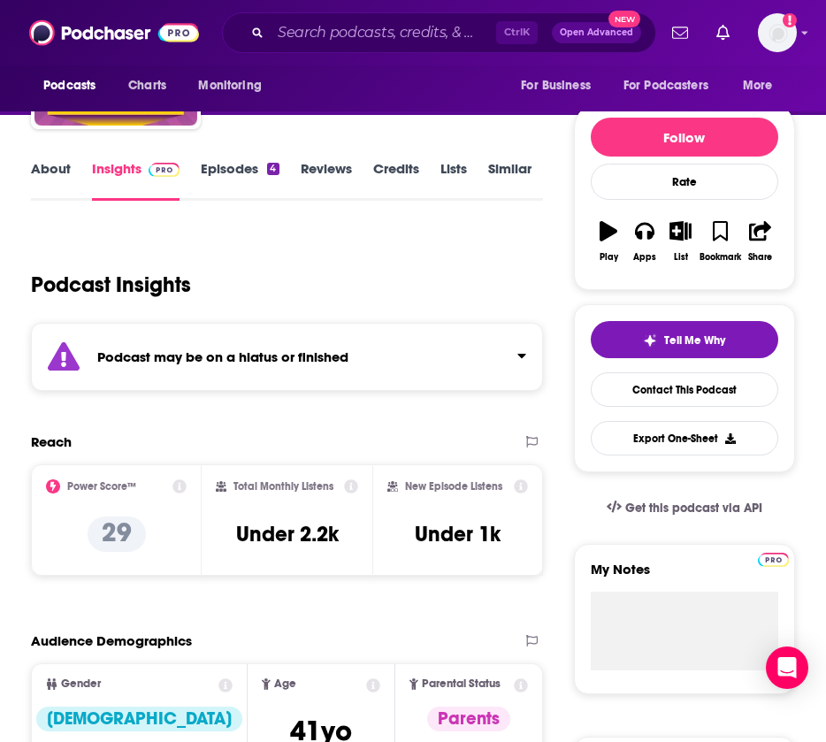
scroll to position [165, 0]
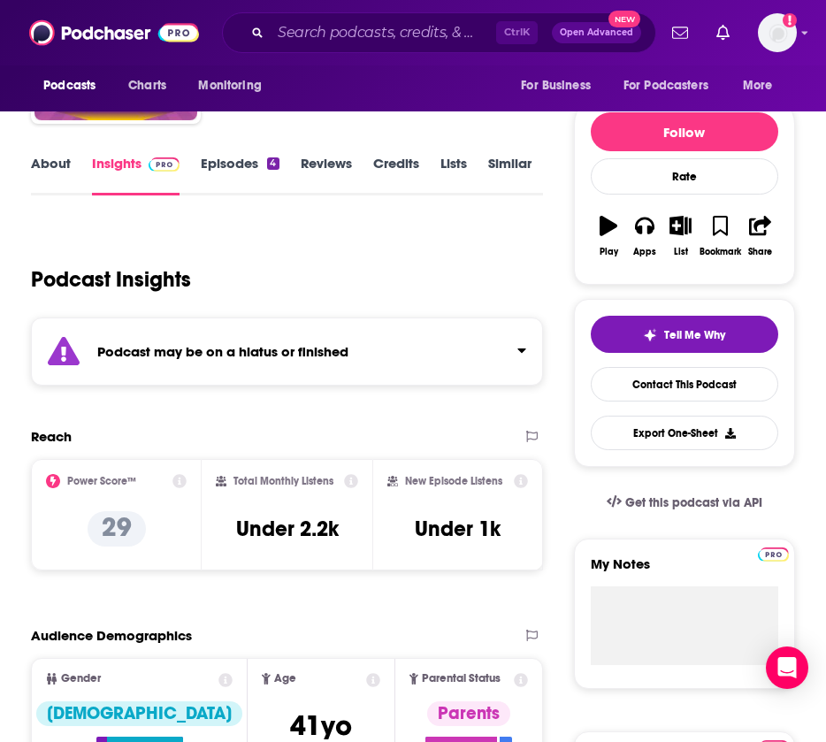
click at [248, 161] on link "Episodes 4" at bounding box center [240, 175] width 78 height 41
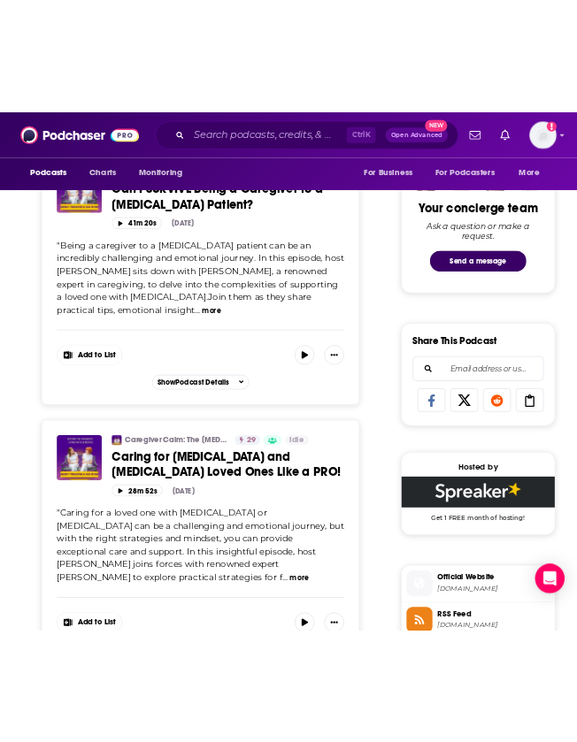
scroll to position [954, 0]
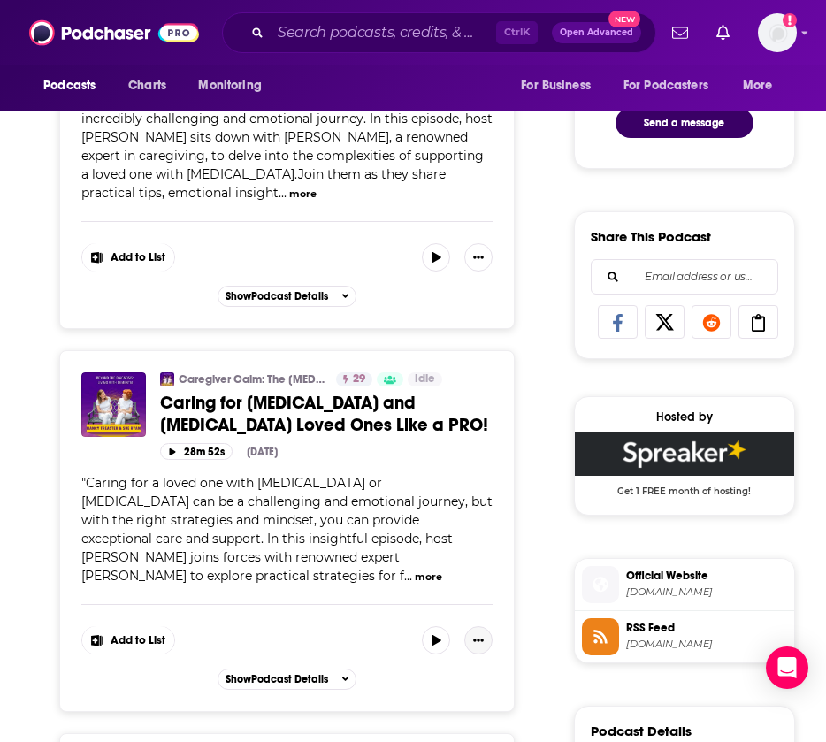
click at [482, 635] on icon "Show More Button" at bounding box center [478, 640] width 11 height 11
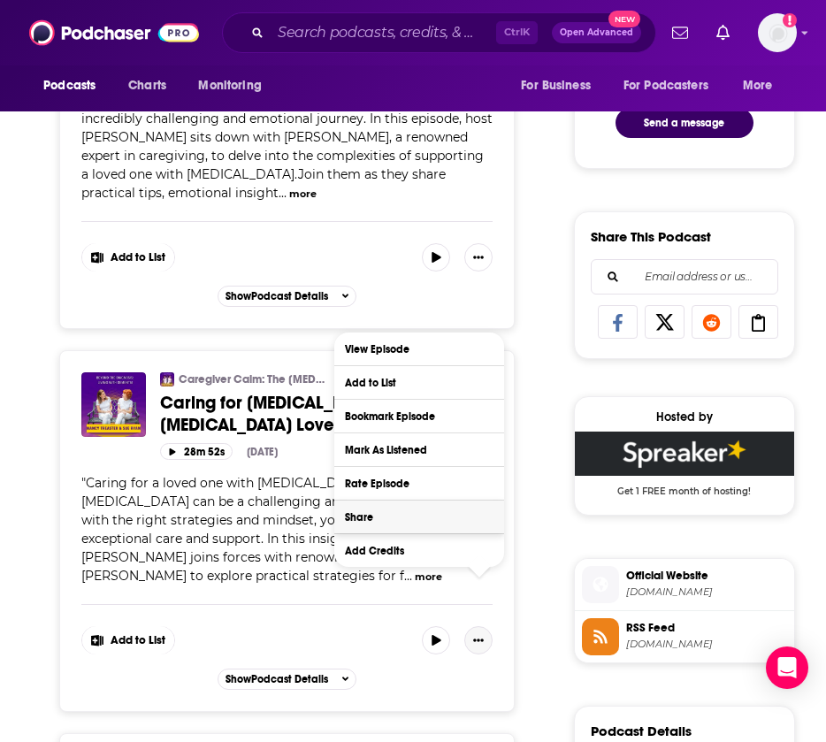
click at [394, 519] on button "Share" at bounding box center [419, 517] width 170 height 33
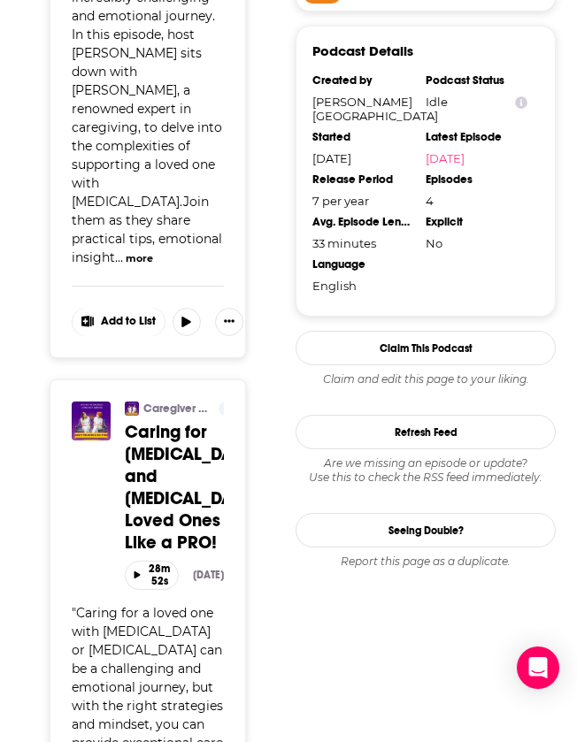
scroll to position [1617, 0]
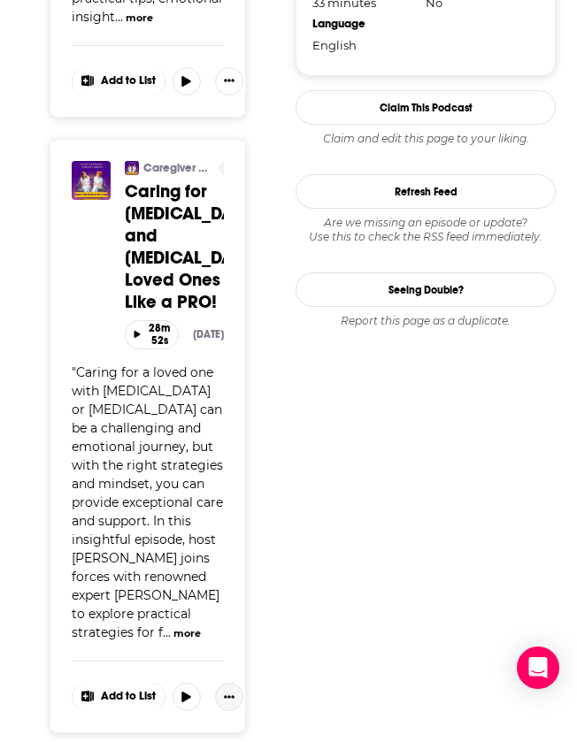
click at [224, 692] on icon "Show More Button" at bounding box center [229, 697] width 11 height 11
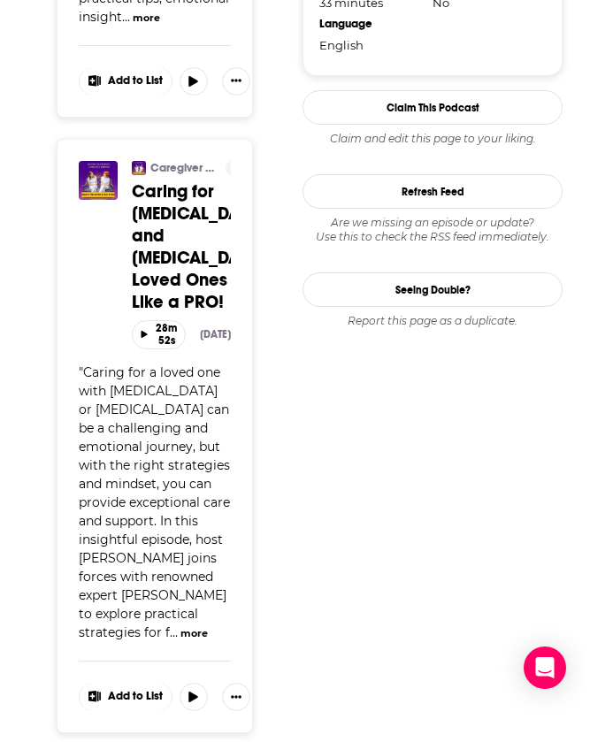
scroll to position [0, 0]
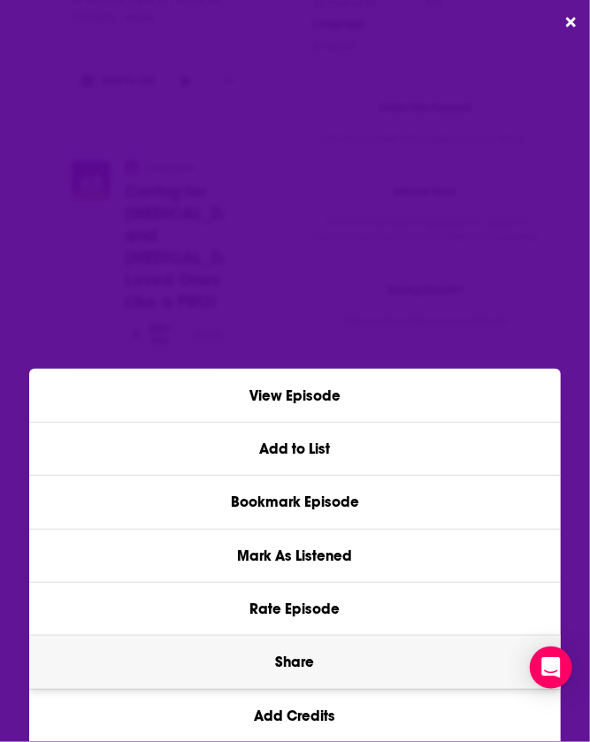
drag, startPoint x: 222, startPoint y: 629, endPoint x: 317, endPoint y: 659, distance: 99.3
click at [317, 659] on div "View Episode Add to List Bookmark Episode Mark As Listened Rate Episode Share A…" at bounding box center [294, 555] width 531 height 373
click at [338, 671] on button "Share" at bounding box center [294, 662] width 531 height 52
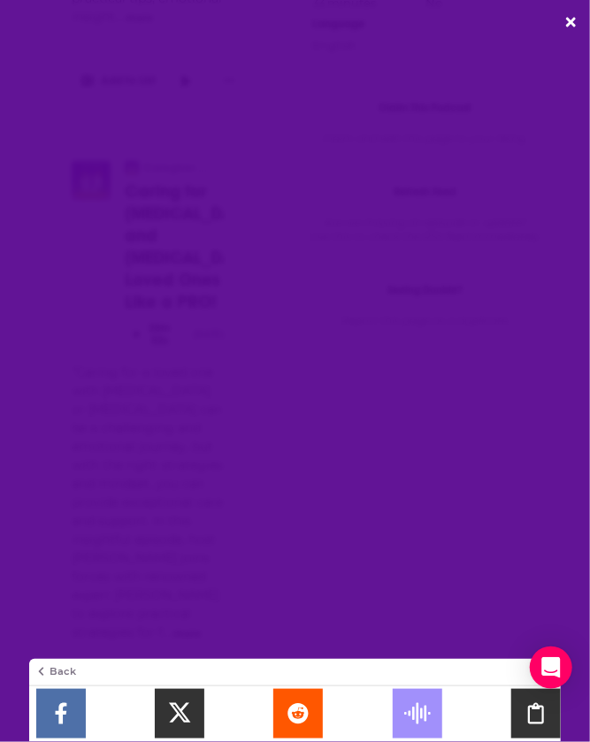
click at [544, 712] on icon "Podchaser Dialog" at bounding box center [536, 713] width 50 height 21
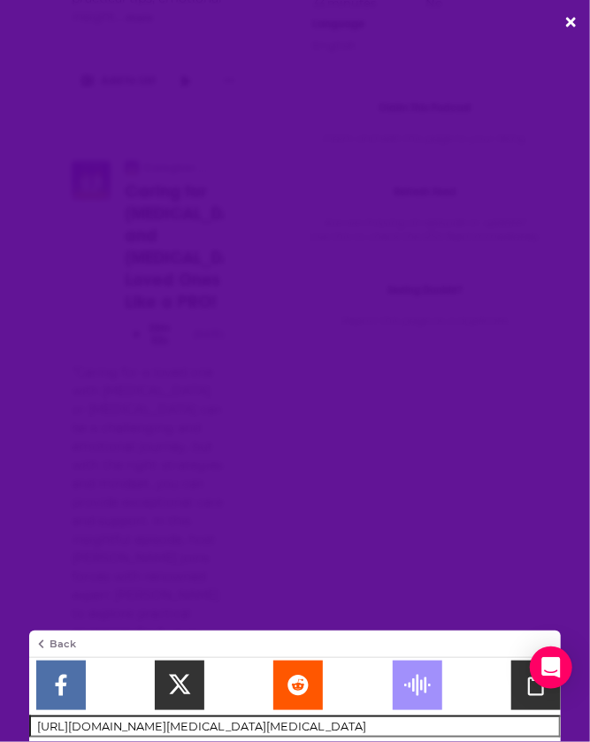
click at [570, 24] on div "Back [URL][DOMAIN_NAME][MEDICAL_DATA][MEDICAL_DATA] Copy Link" at bounding box center [295, 371] width 590 height 742
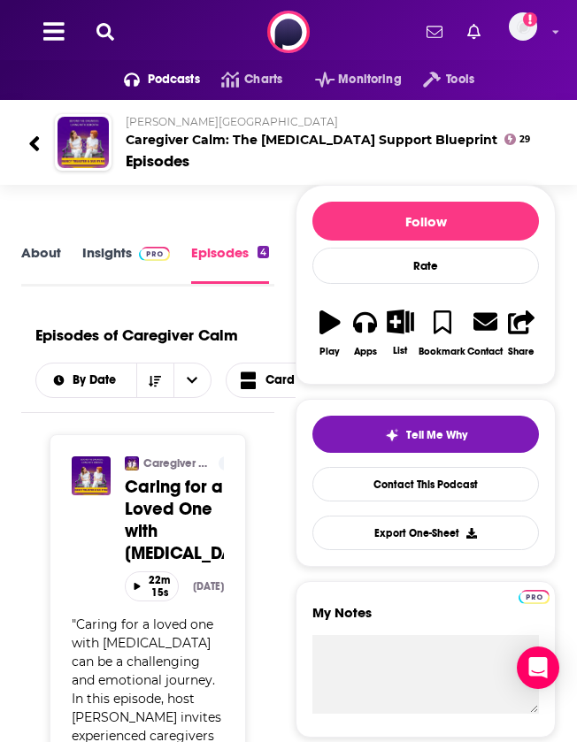
click at [101, 33] on icon at bounding box center [105, 32] width 18 height 18
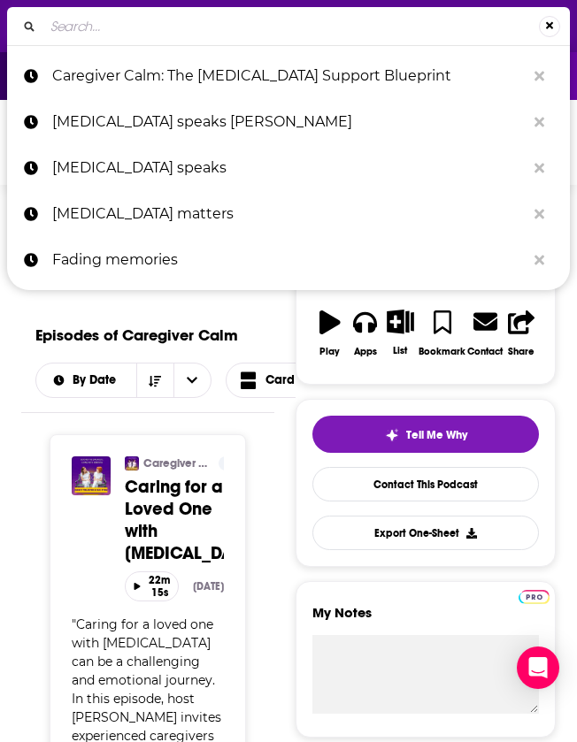
type input "Spotlight on Care: Alzheimer’s Caregiving"
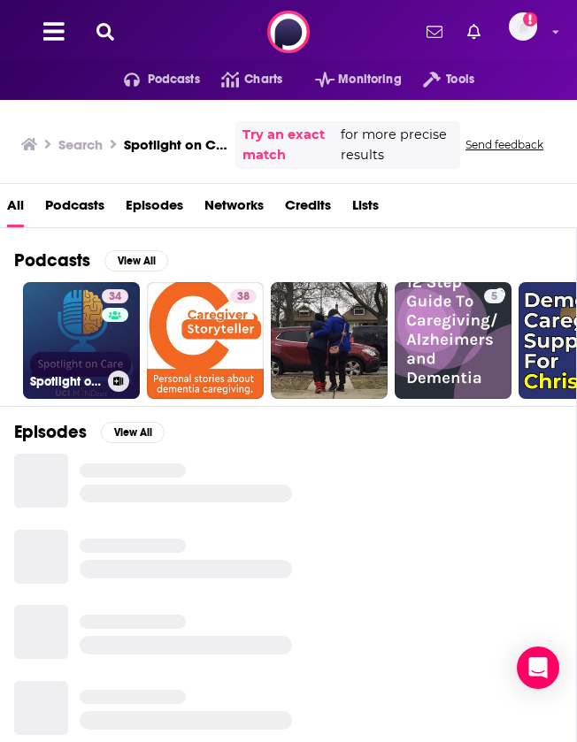
click at [85, 356] on link "34 Spotlight on Care: [MEDICAL_DATA] Caregiving" at bounding box center [81, 340] width 117 height 117
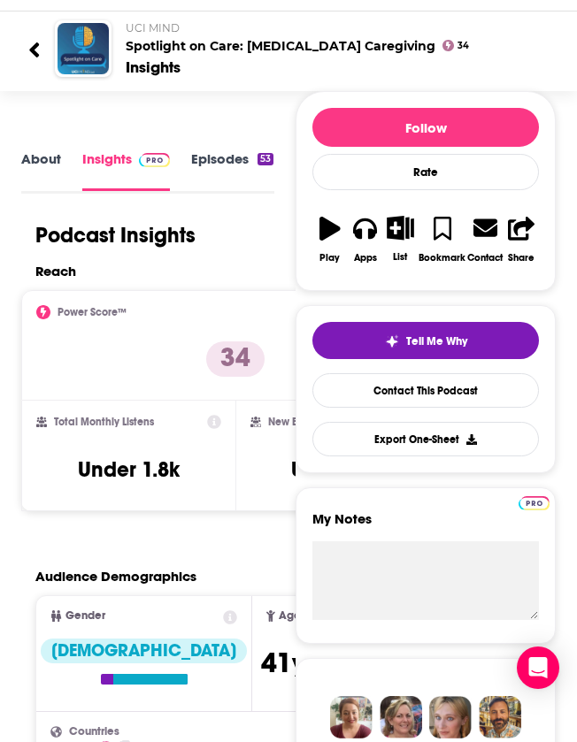
scroll to position [177, 0]
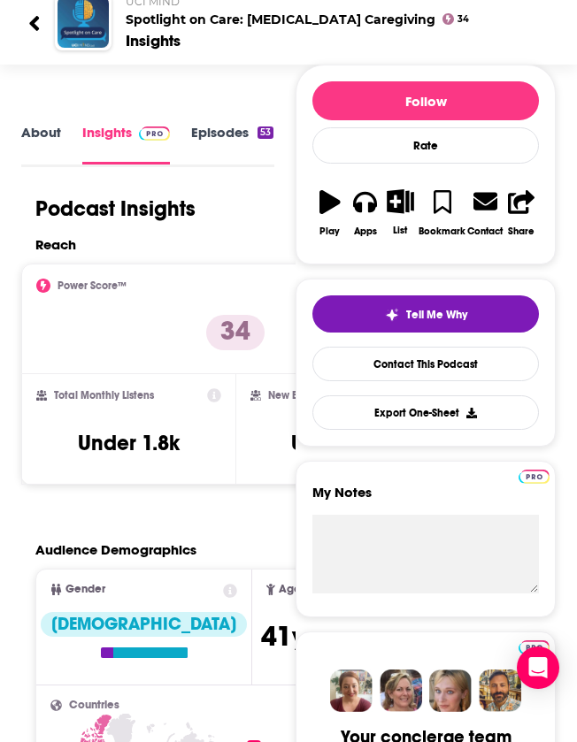
drag, startPoint x: 0, startPoint y: 424, endPoint x: -58, endPoint y: 417, distance: 58.7
click at [0, 417] on html "Podcasts Features Solutions Account Company Resources Say Hello </> Developer A…" at bounding box center [288, 194] width 577 height 742
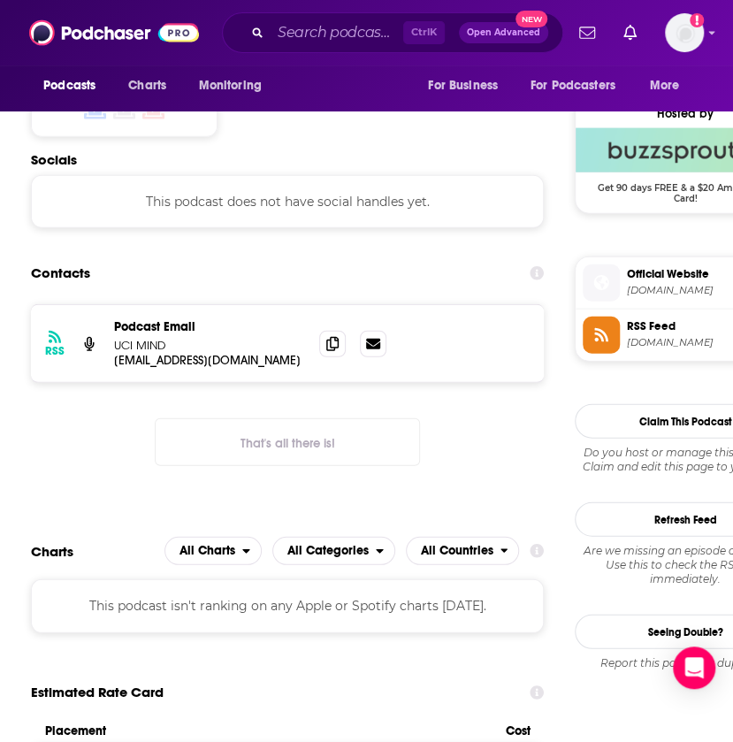
scroll to position [1261, 0]
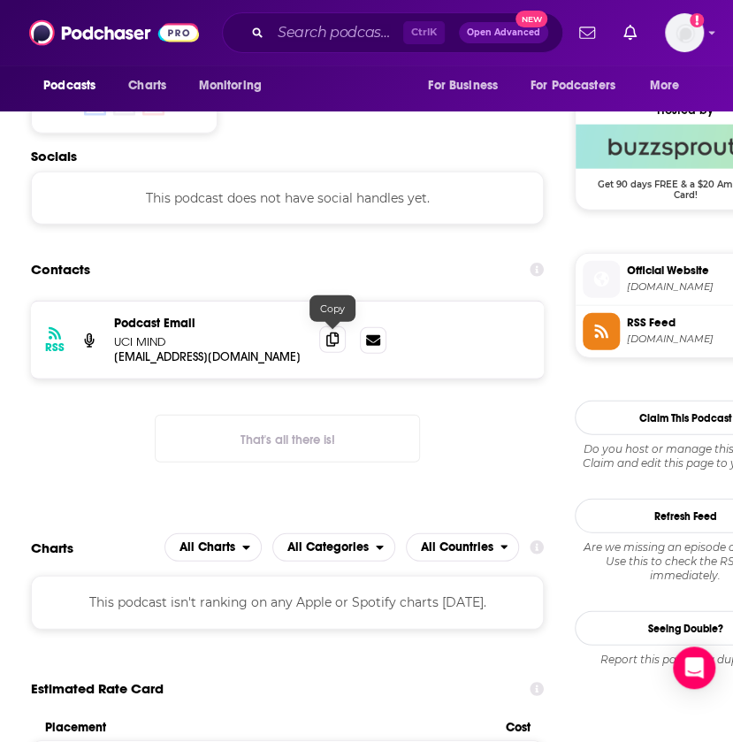
click at [332, 342] on icon at bounding box center [332, 340] width 12 height 14
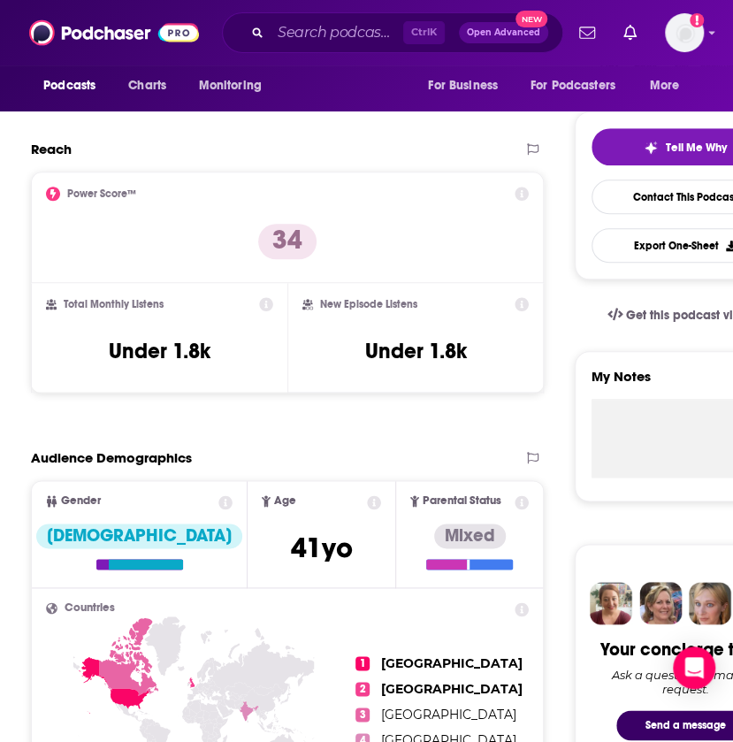
scroll to position [104, 0]
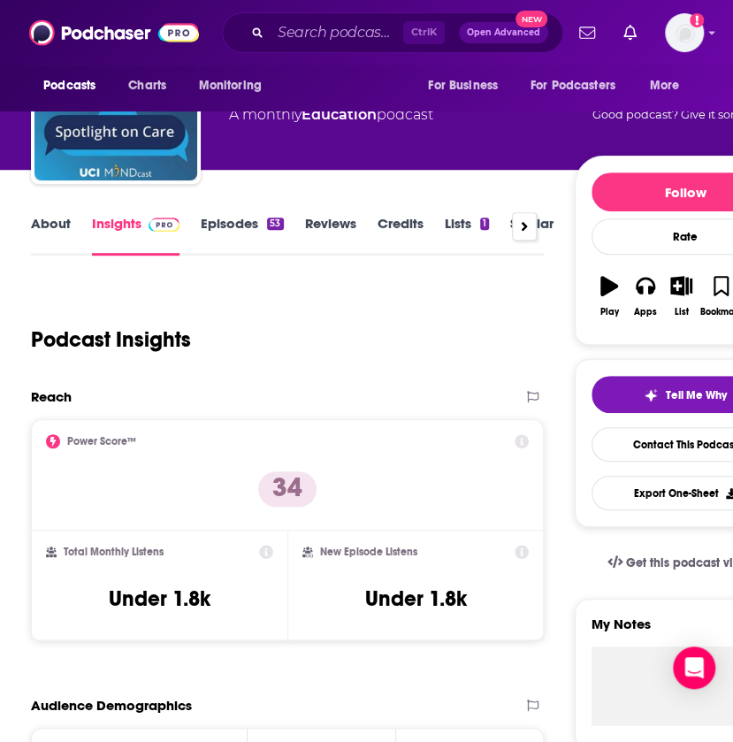
click at [235, 212] on div "About Insights Episodes 53 Reviews Credits Lists 1 Similar" at bounding box center [287, 233] width 513 height 43
click at [234, 224] on link "Episodes 53" at bounding box center [242, 235] width 82 height 41
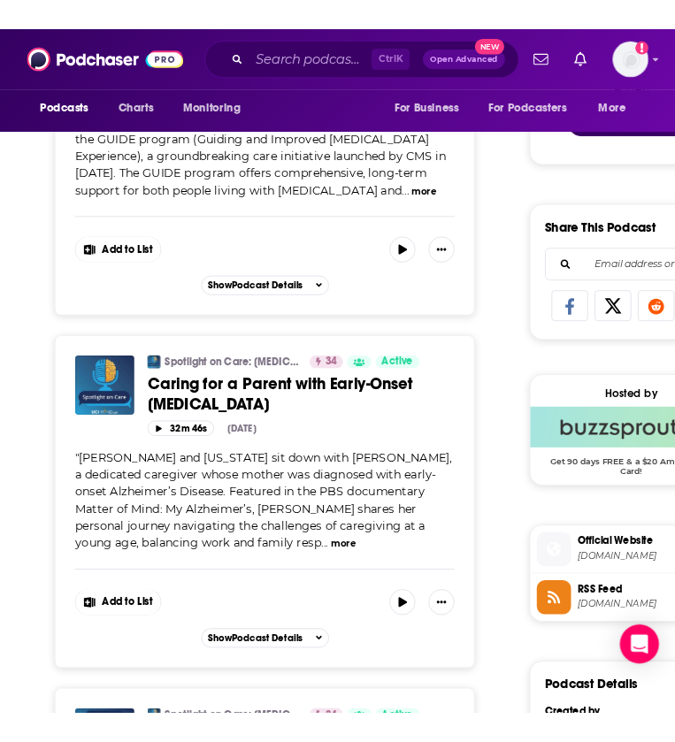
scroll to position [992, 0]
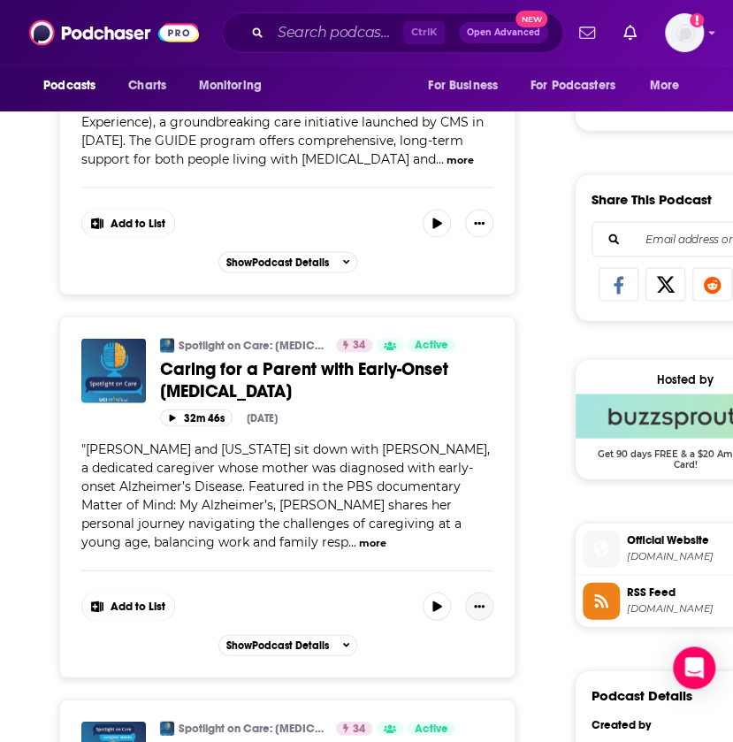
click at [481, 601] on icon "Show More Button" at bounding box center [479, 606] width 11 height 11
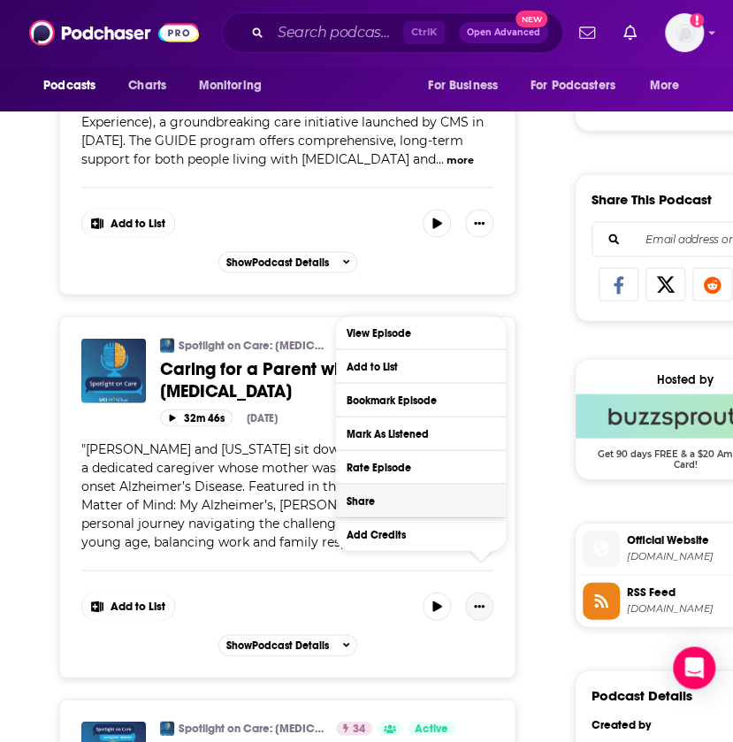
click at [398, 501] on button "Share" at bounding box center [421, 500] width 170 height 33
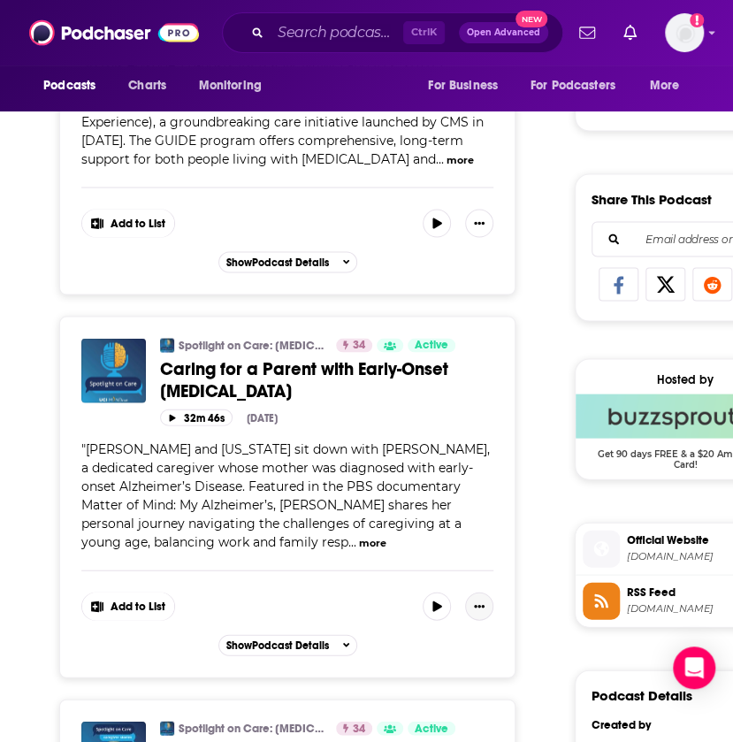
click at [479, 601] on icon "Show More Button" at bounding box center [479, 606] width 11 height 11
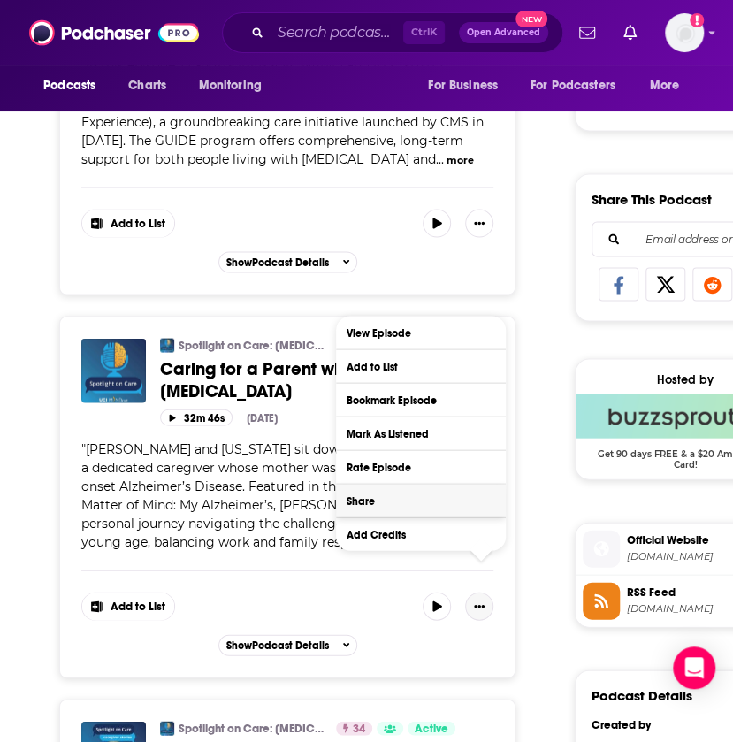
click at [403, 509] on button "Share" at bounding box center [421, 500] width 170 height 33
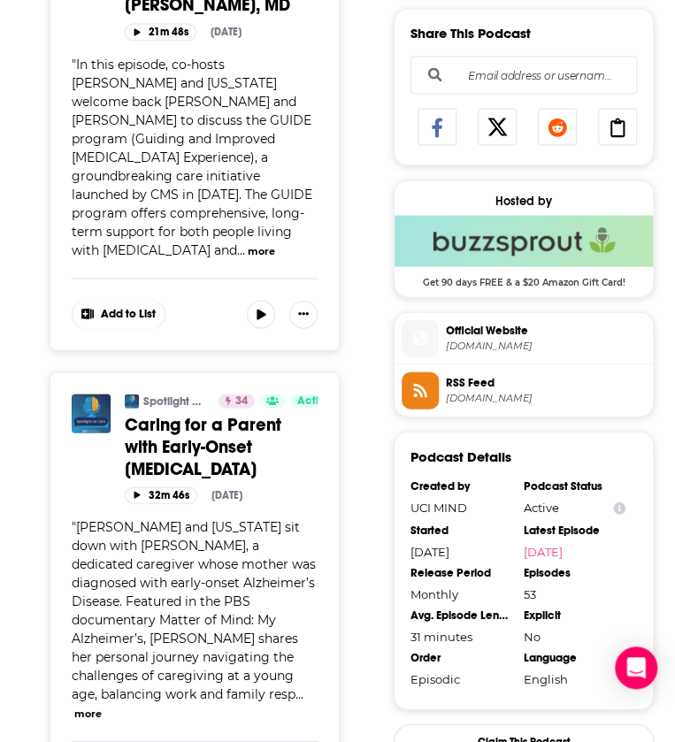
scroll to position [987, 0]
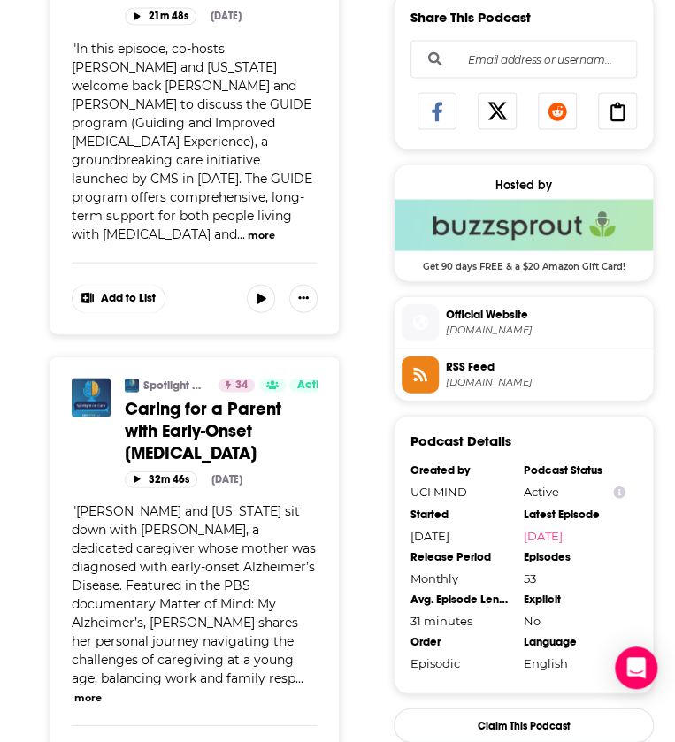
click at [281, 397] on span "Caring for a Parent with Early-Onset [MEDICAL_DATA]" at bounding box center [203, 430] width 157 height 66
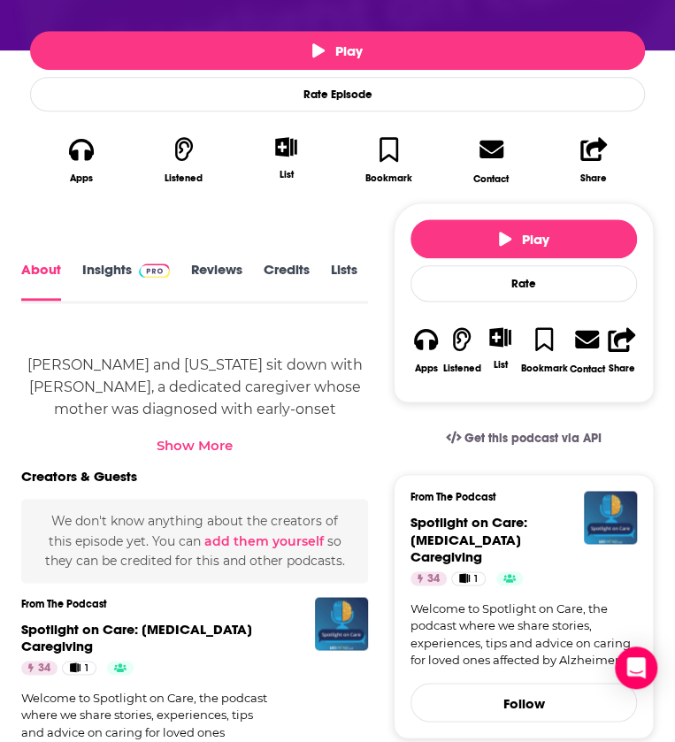
scroll to position [485, 0]
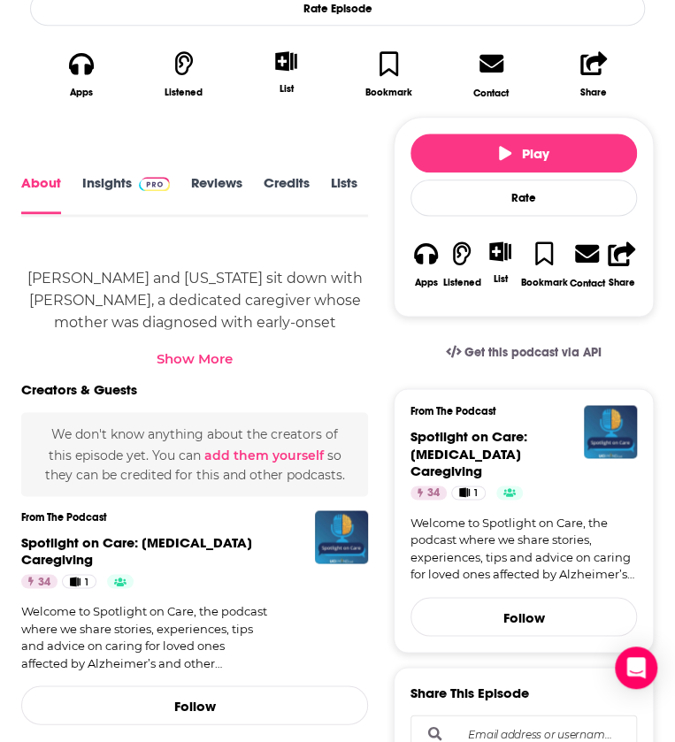
scroll to position [0, 0]
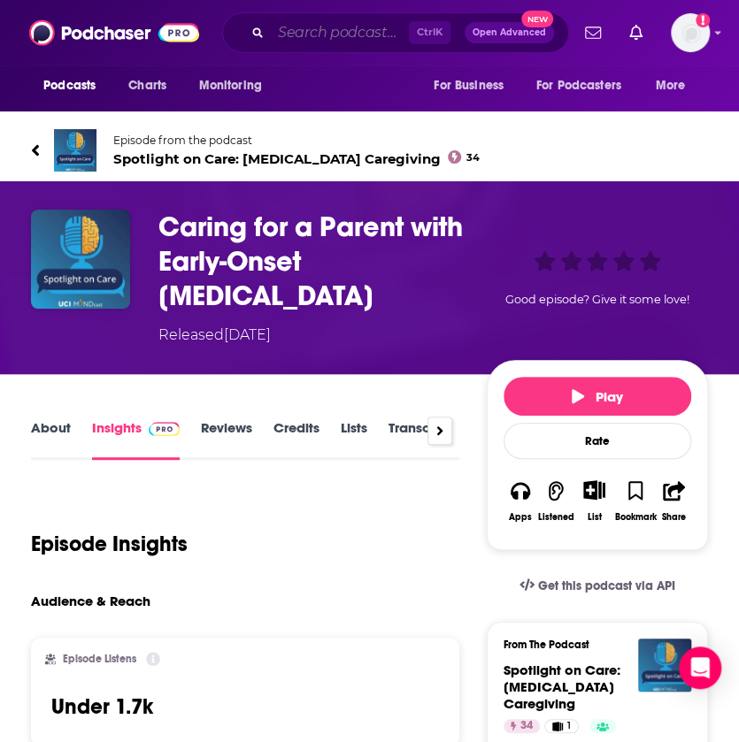
click at [296, 33] on input "Search podcasts, credits, & more..." at bounding box center [340, 33] width 138 height 28
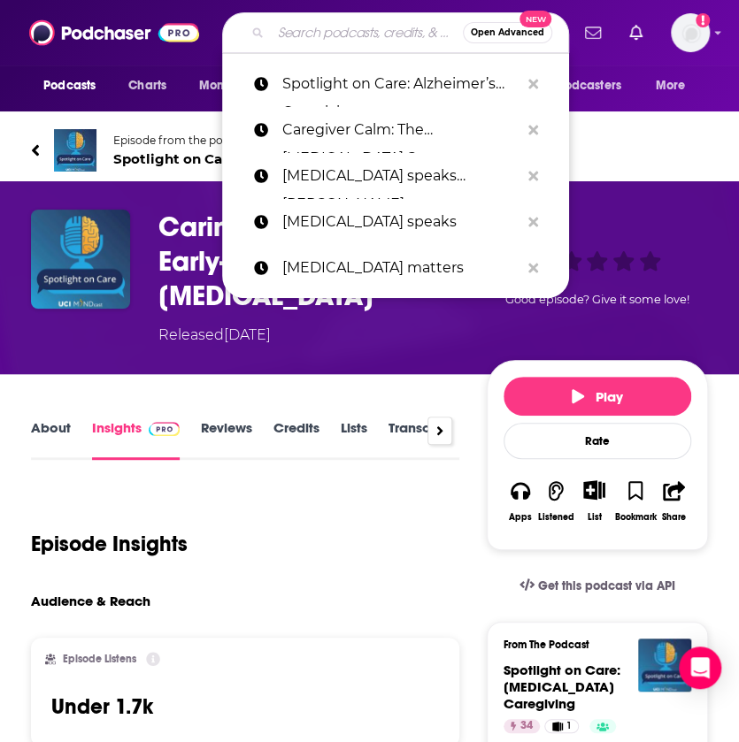
paste input "Love Conquers Alz"
type input "Love Conquers Alz"
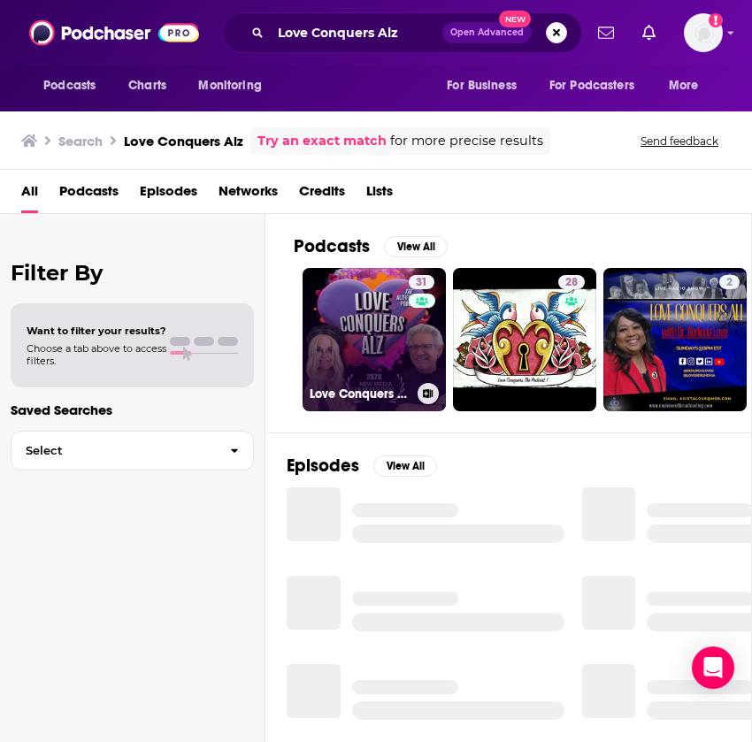
click at [385, 302] on link "31 Love Conquers Alz" at bounding box center [373, 339] width 143 height 143
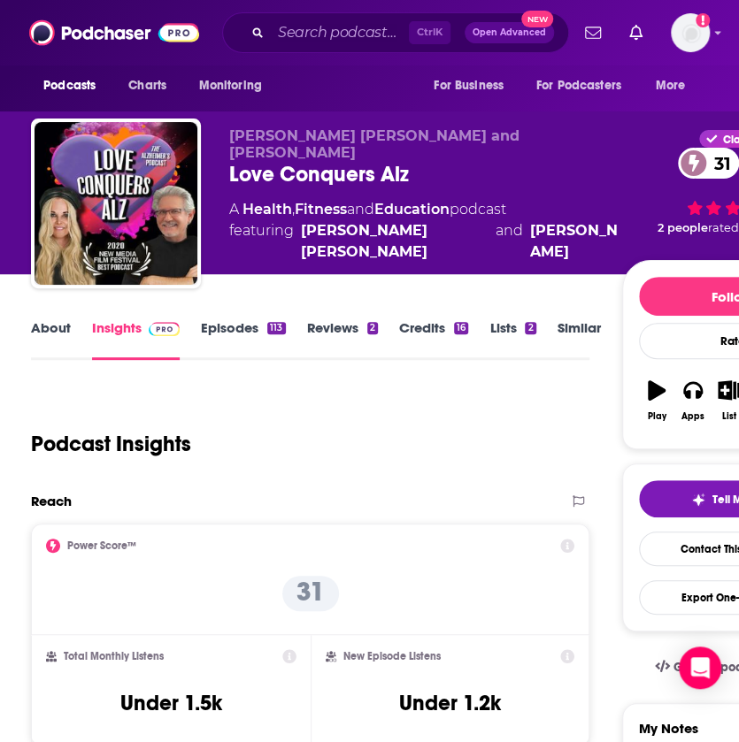
click at [48, 330] on link "About" at bounding box center [51, 339] width 40 height 41
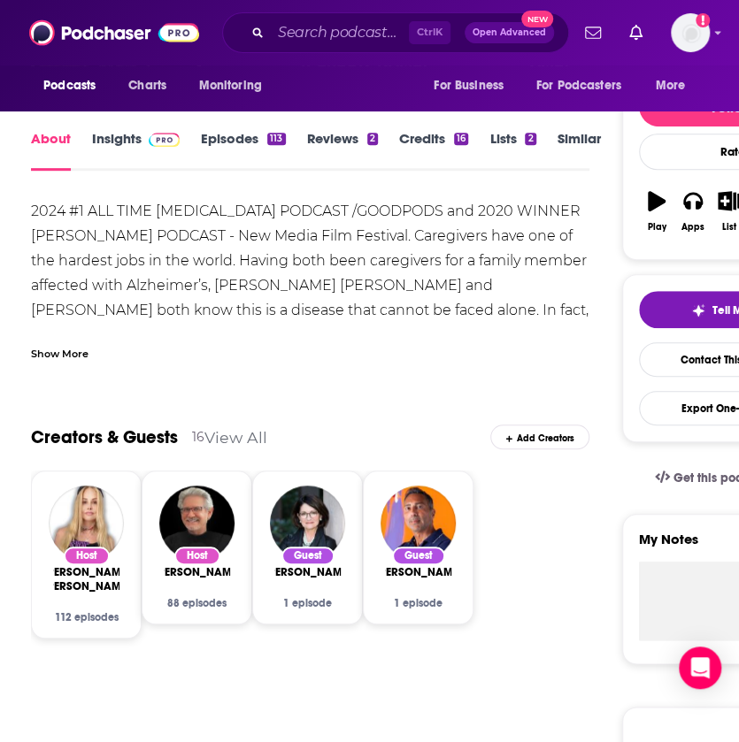
scroll to position [400, 0]
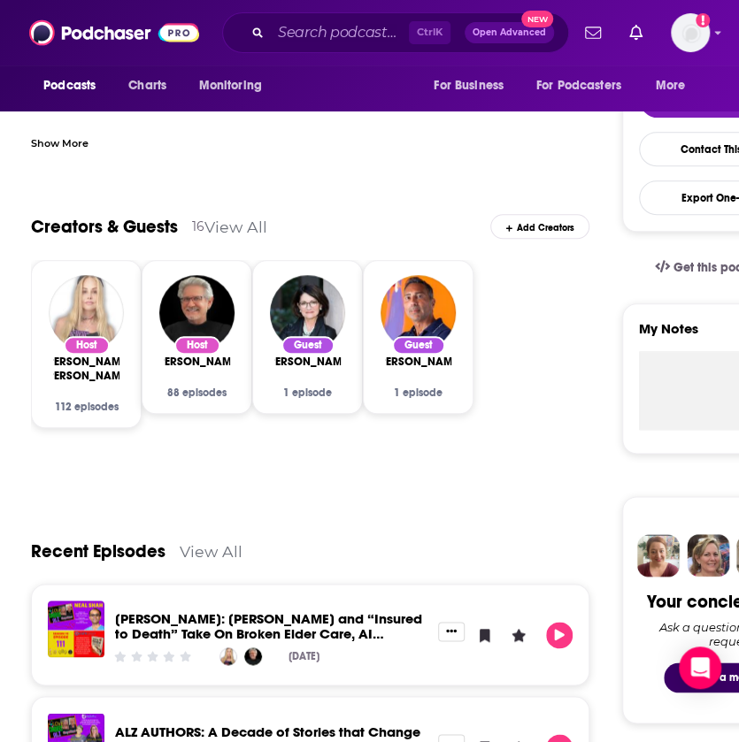
click at [92, 333] on img "Susie Singer Carter" at bounding box center [86, 312] width 75 height 75
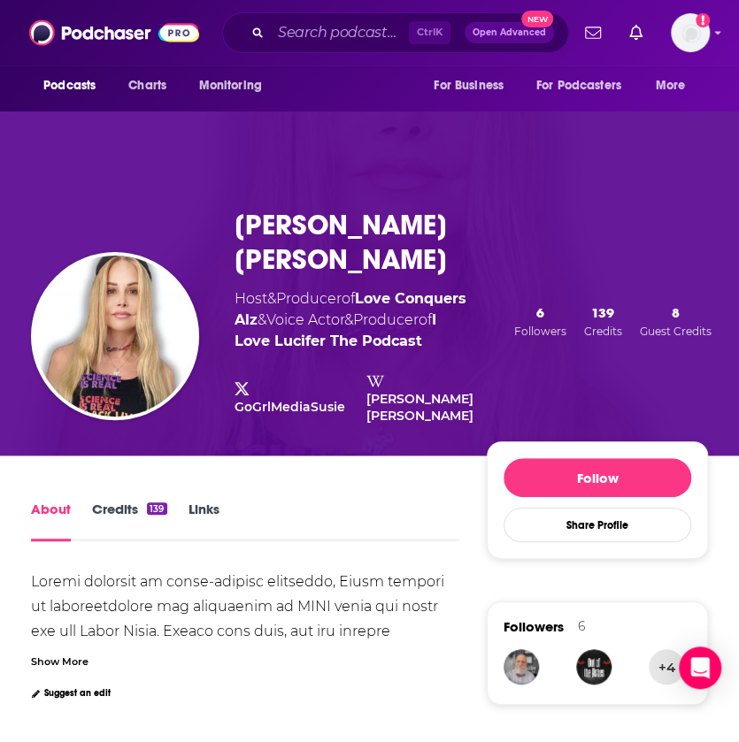
scroll to position [18, 0]
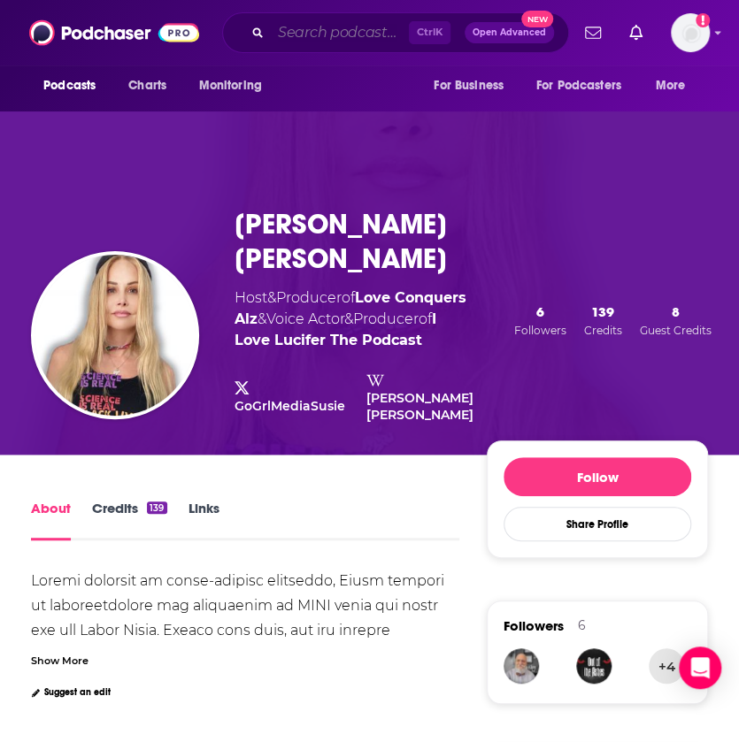
click at [334, 32] on input "Search podcasts, credits, & more..." at bounding box center [340, 33] width 138 height 28
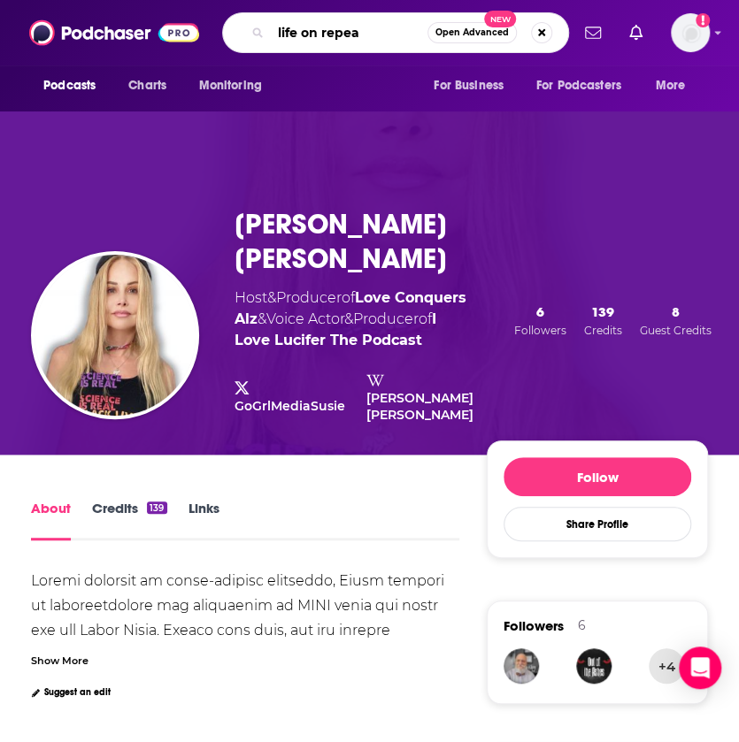
type input "life on repeat"
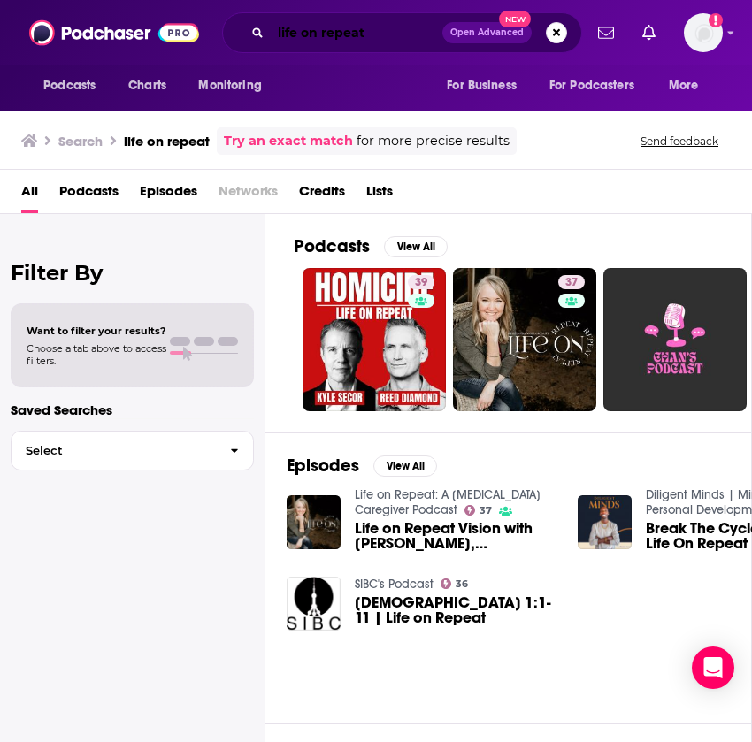
click at [377, 27] on input "life on repeat" at bounding box center [357, 33] width 172 height 28
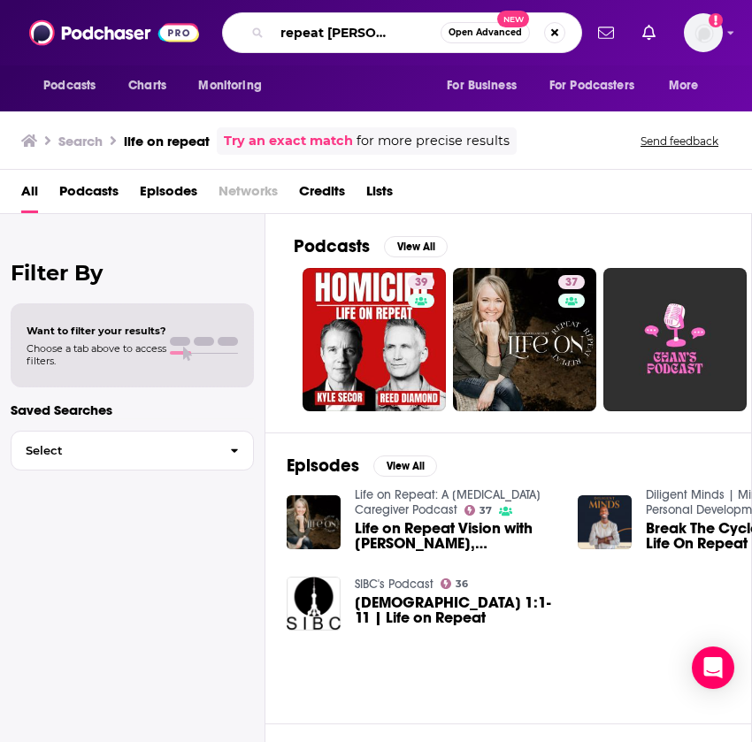
scroll to position [0, 46]
type input "life on repeat [PERSON_NAME]"
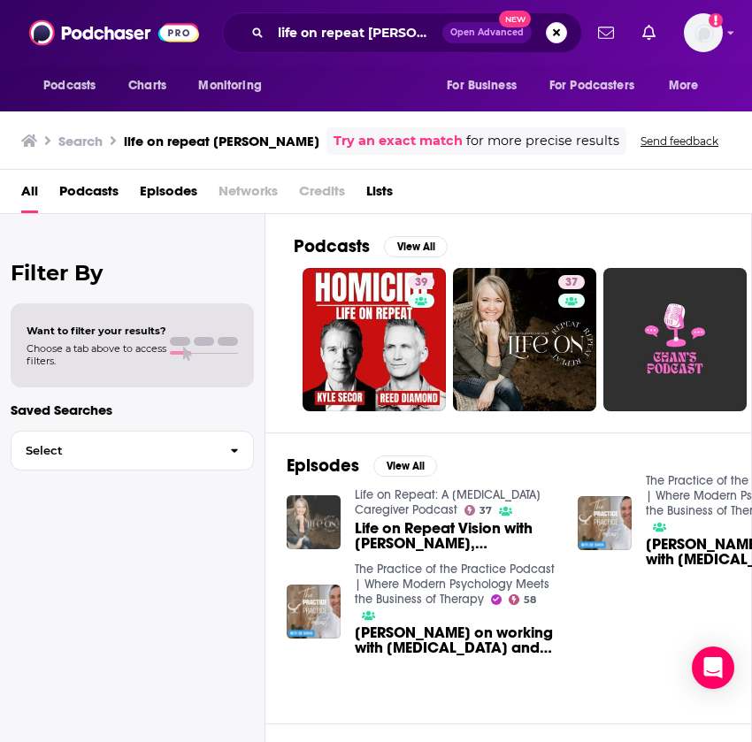
click at [318, 519] on img "Life on Repeat Vision with Laura Vaillancourt, MA, LMHC, GMHS" at bounding box center [314, 522] width 54 height 54
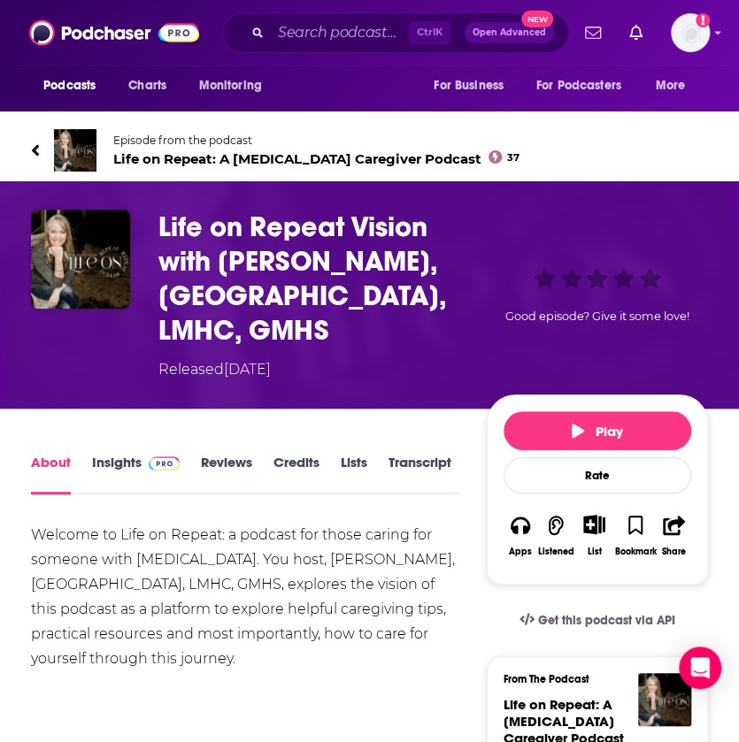
click at [113, 454] on link "Insights" at bounding box center [136, 474] width 88 height 41
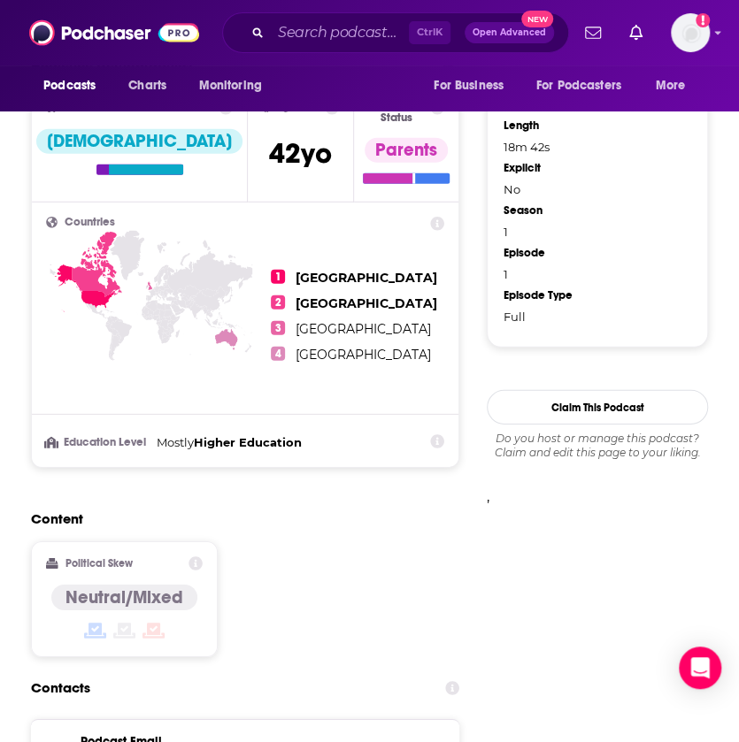
scroll to position [1701, 0]
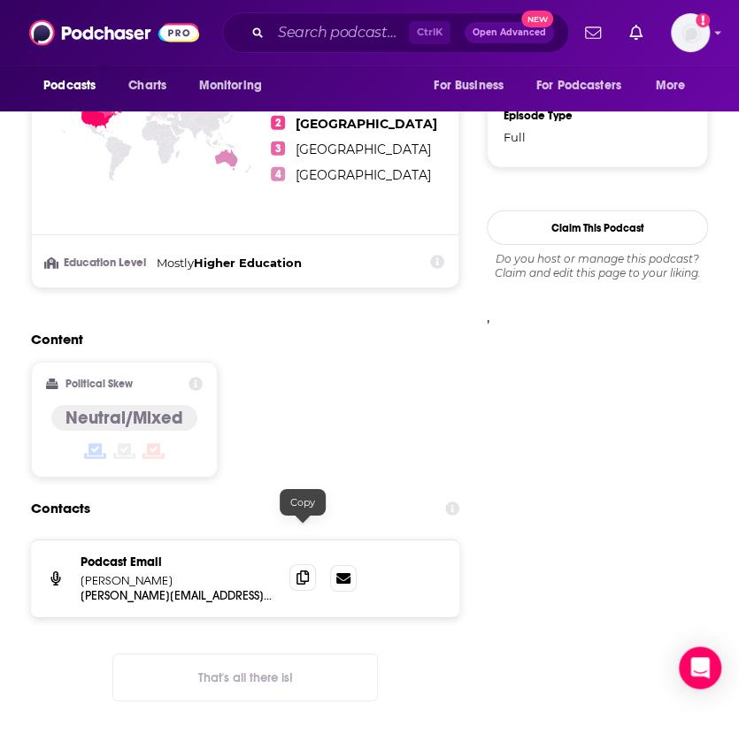
click at [306, 564] on span at bounding box center [302, 577] width 27 height 27
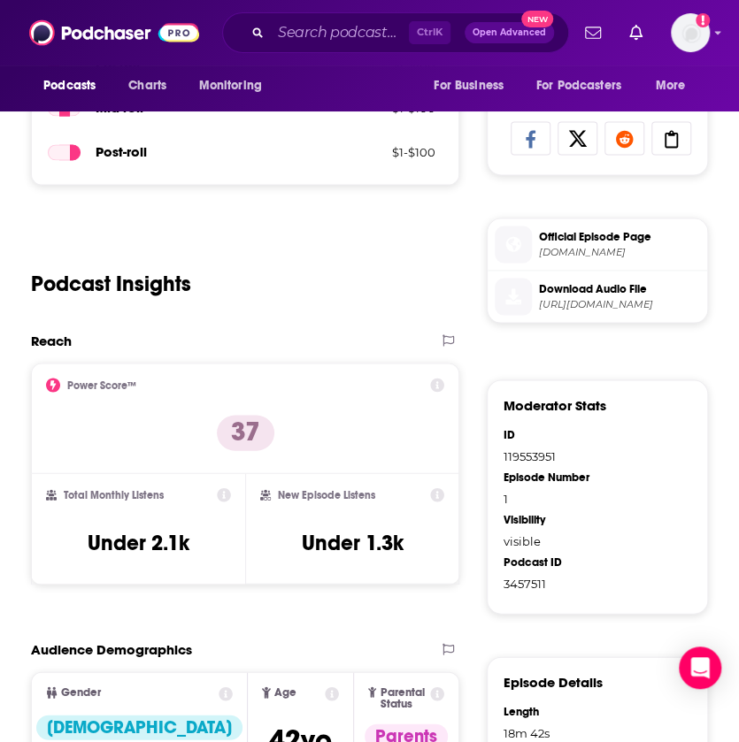
scroll to position [935, 0]
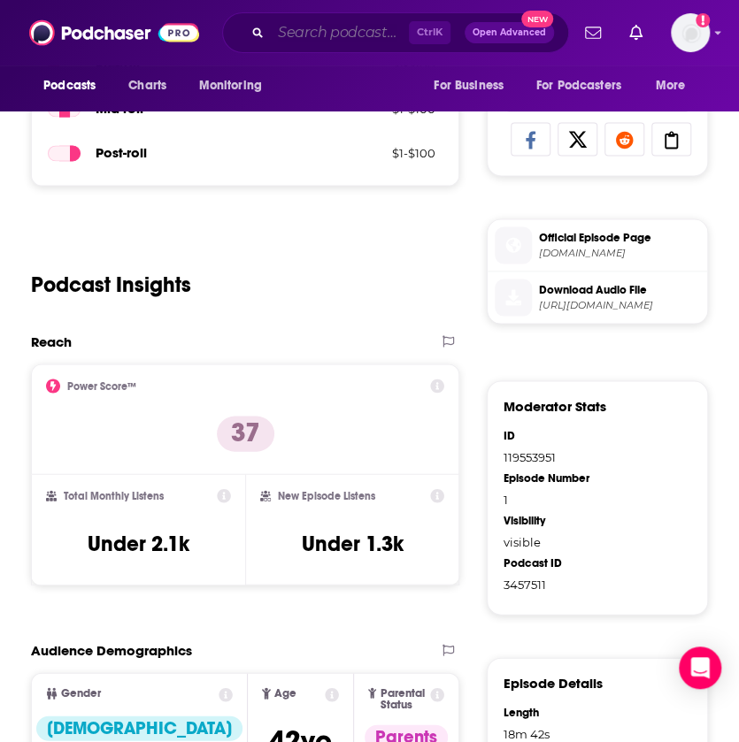
click at [324, 41] on input "Search podcasts, credits, & more..." at bounding box center [340, 33] width 138 height 28
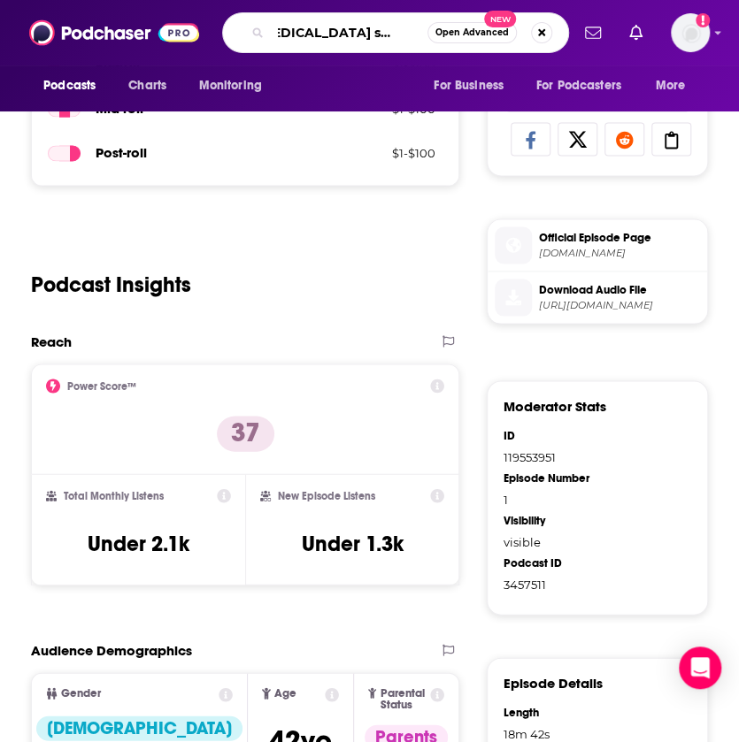
type input "alzheimers society podcast"
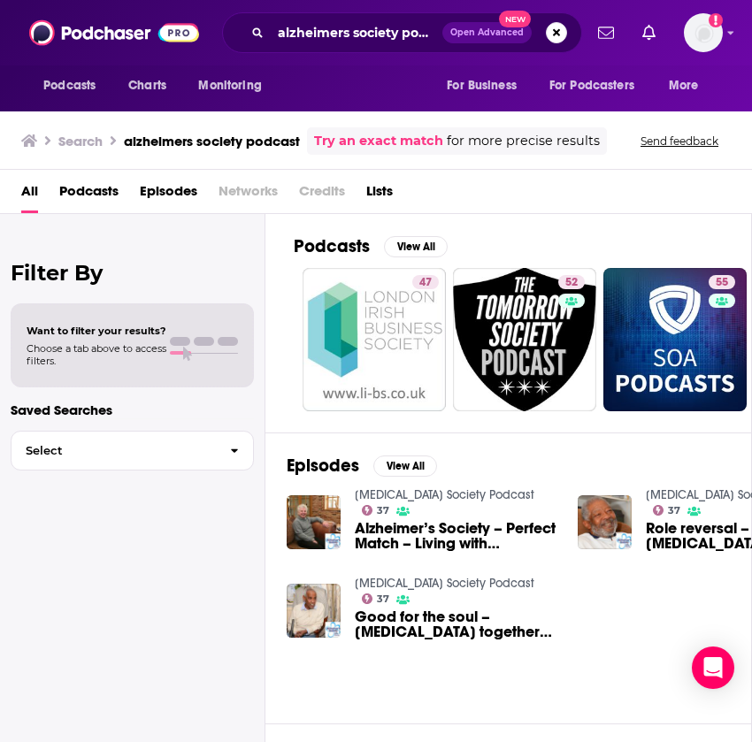
click at [416, 537] on span "Alzheimer’s Society – Perfect Match – Living with [MEDICAL_DATA] podcast Februa…" at bounding box center [456, 536] width 202 height 30
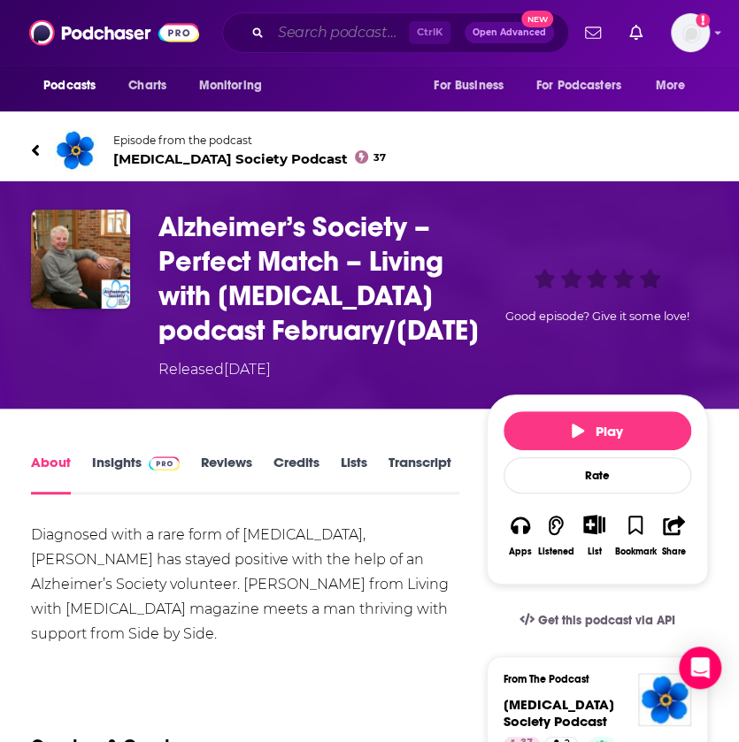
click at [352, 24] on input "Search podcasts, credits, & more..." at bounding box center [340, 33] width 138 height 28
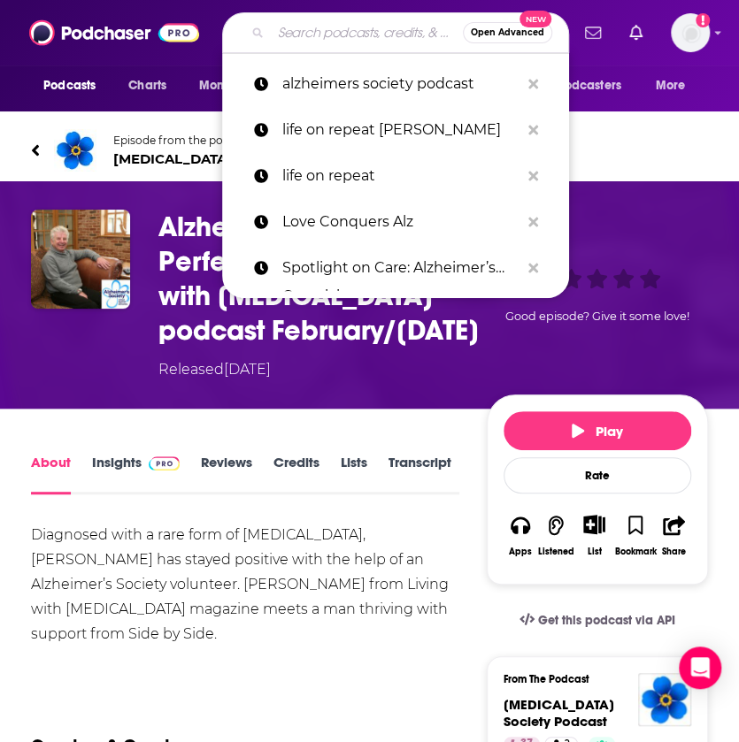
paste input "BrainStorm by UsAgainstAlzheimers"
type input "BrainStorm by UsAgainstAlzheimers"
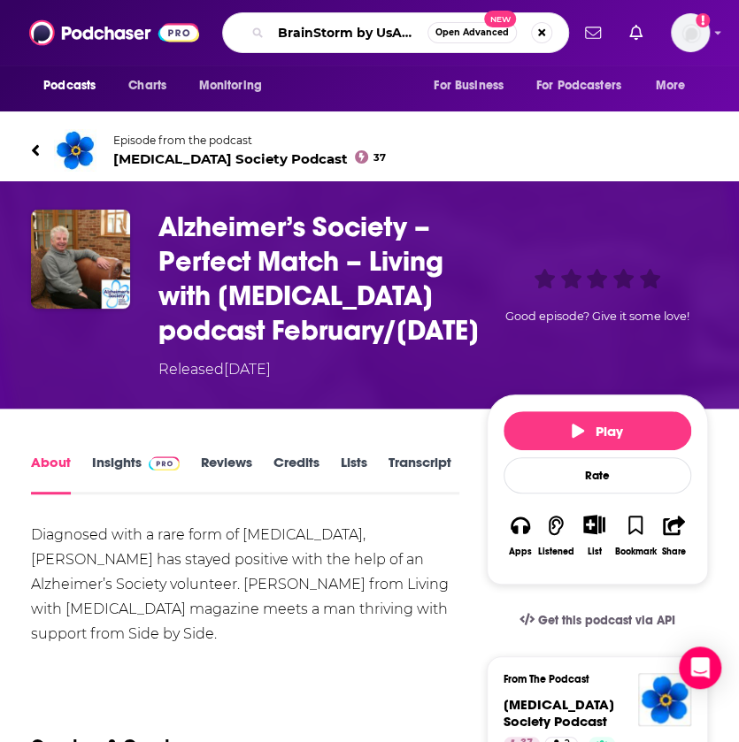
scroll to position [0, 249]
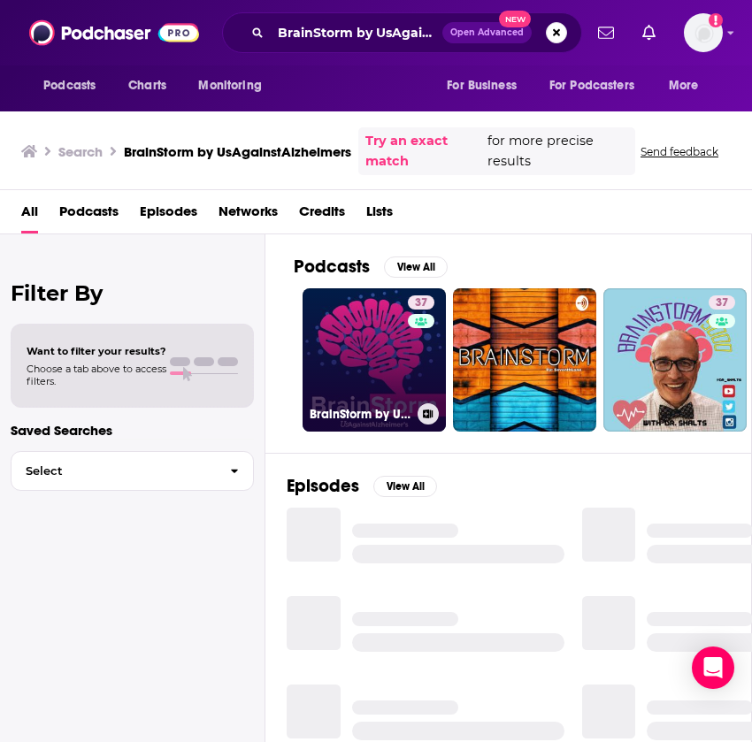
click at [379, 365] on link "37 BrainStorm by UsAgainstAlzheimer's" at bounding box center [373, 359] width 143 height 143
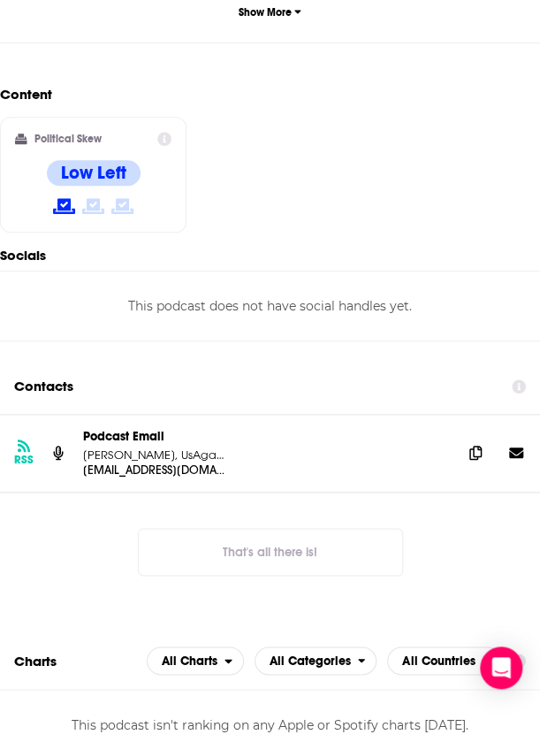
scroll to position [1769, 0]
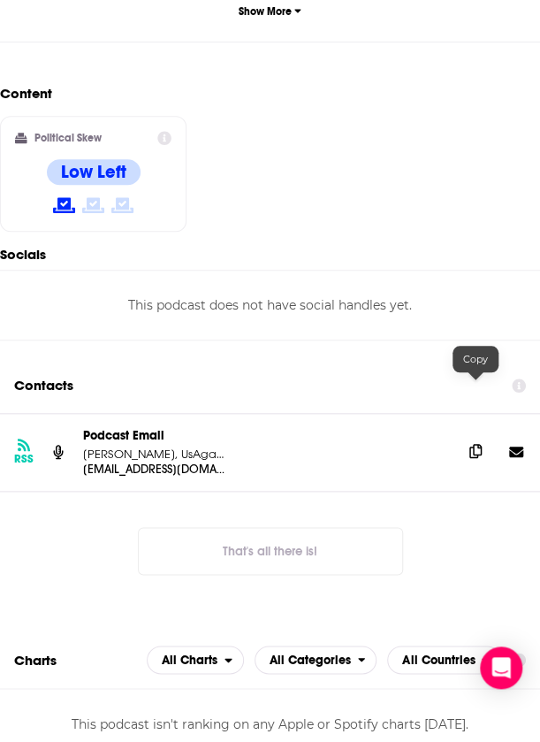
click at [472, 444] on icon at bounding box center [476, 451] width 12 height 14
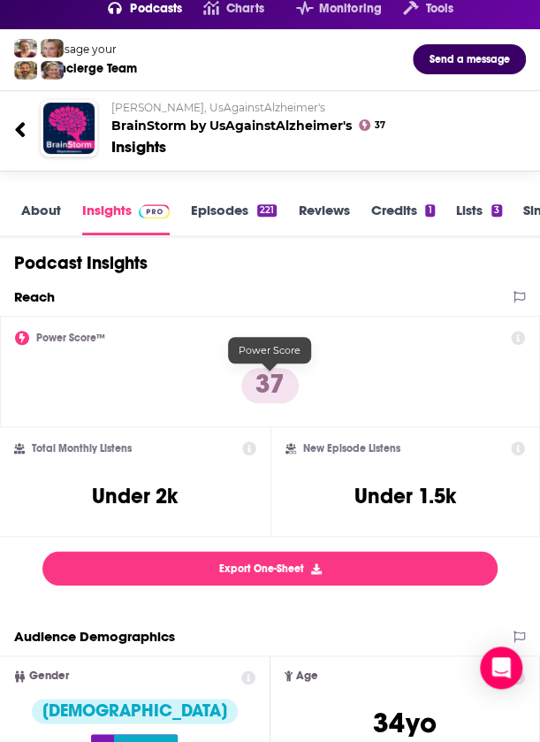
scroll to position [158, 0]
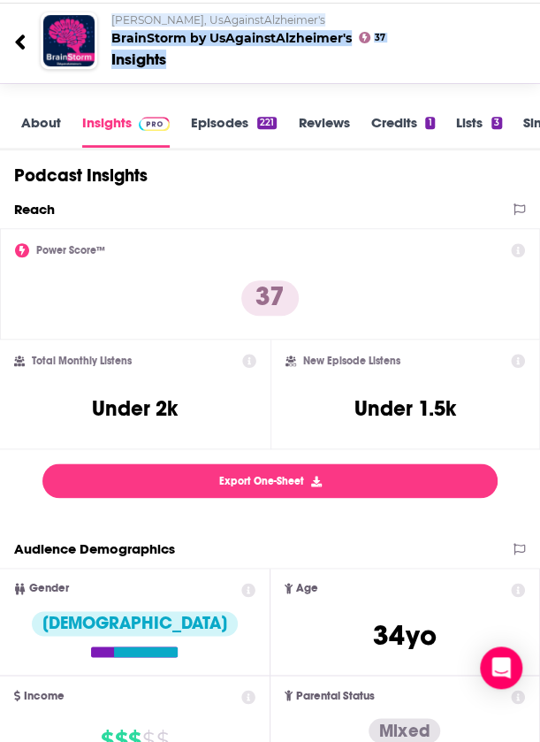
drag, startPoint x: 191, startPoint y: 58, endPoint x: 113, endPoint y: 26, distance: 84.4
click at [113, 26] on div "[PERSON_NAME], UsAgainstAlzheimer's BrainStorm by UsAgainstAlzheimer's 37 Insig…" at bounding box center [298, 40] width 402 height 57
copy div "[PERSON_NAME], UsAgainstAlzheimer's BrainStorm by UsAgainstAlzheimer's 37 Insig…"
click at [39, 126] on link "About" at bounding box center [41, 131] width 40 height 34
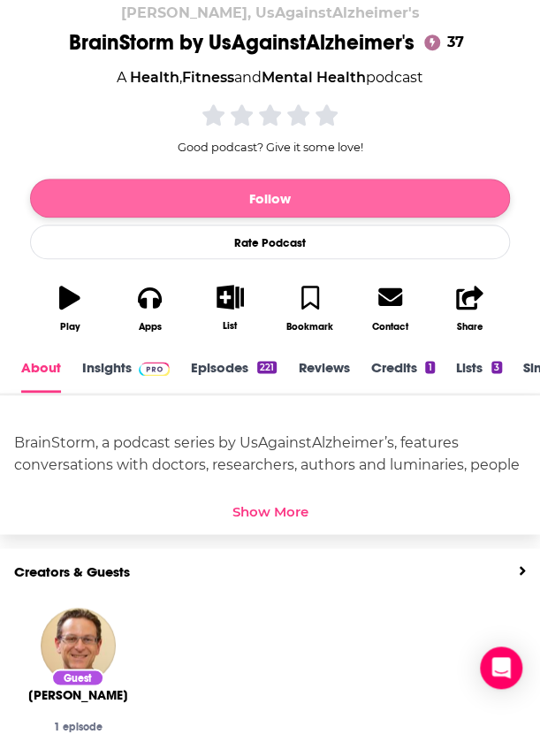
scroll to position [295, 0]
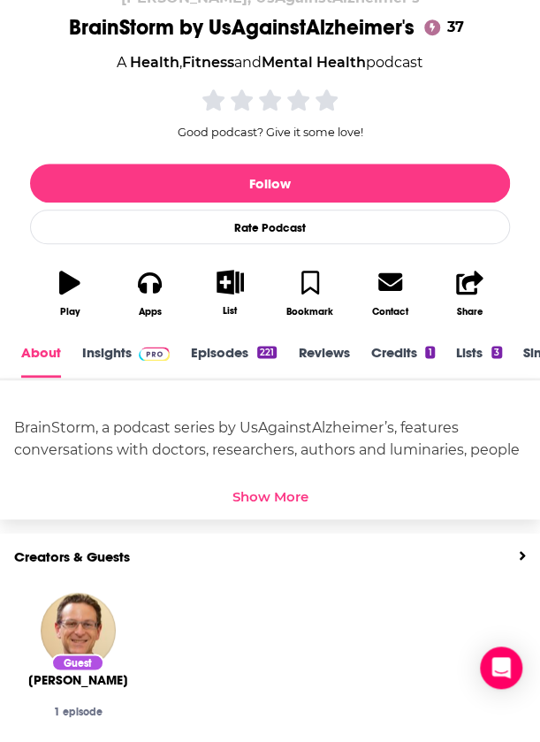
click at [285, 501] on div "Show More" at bounding box center [271, 496] width 76 height 17
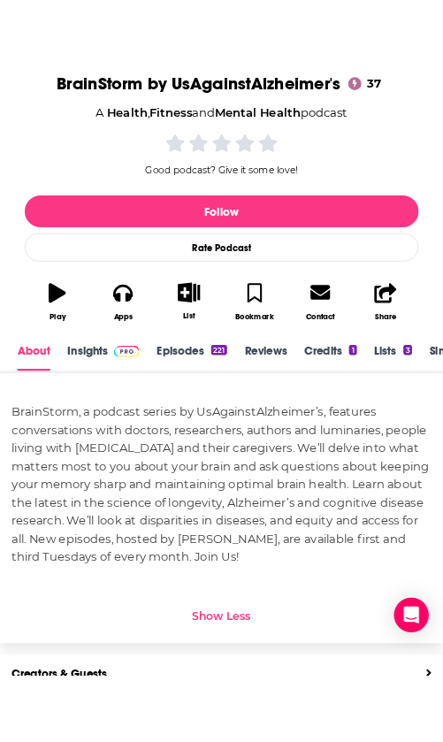
scroll to position [303, 0]
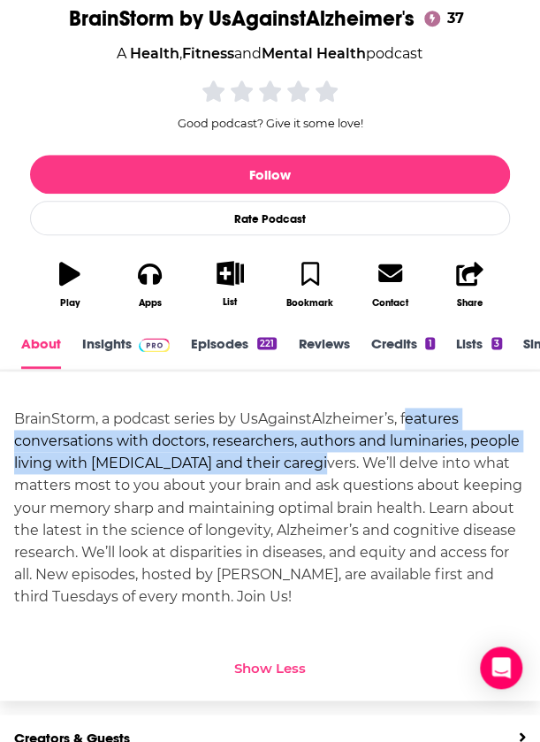
drag, startPoint x: 317, startPoint y: 466, endPoint x: 406, endPoint y: 412, distance: 104.4
click at [406, 412] on div "BrainStorm, a podcast series by UsAgainstAlzheimer’s, features conversations wi…" at bounding box center [270, 507] width 512 height 199
copy div "eatures conversations with doctors, researchers, authors and luminaries, people…"
